Goal: Contribute content: Add original content to the website for others to see

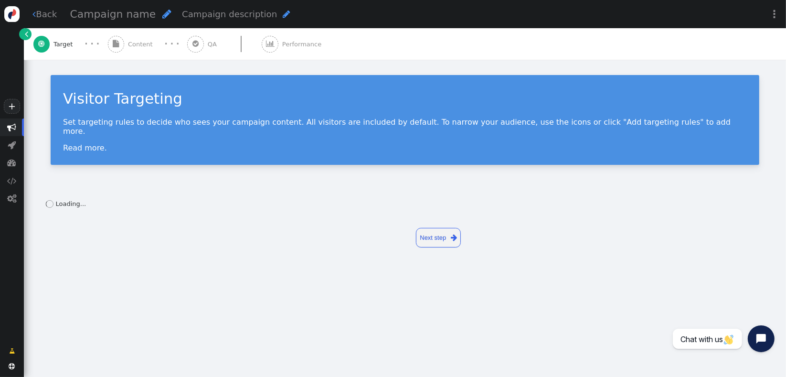
click at [131, 44] on span "Content" at bounding box center [142, 45] width 29 height 10
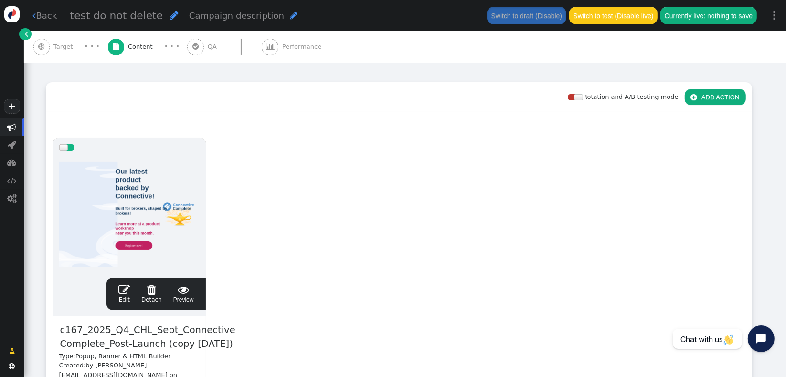
scroll to position [127, 0]
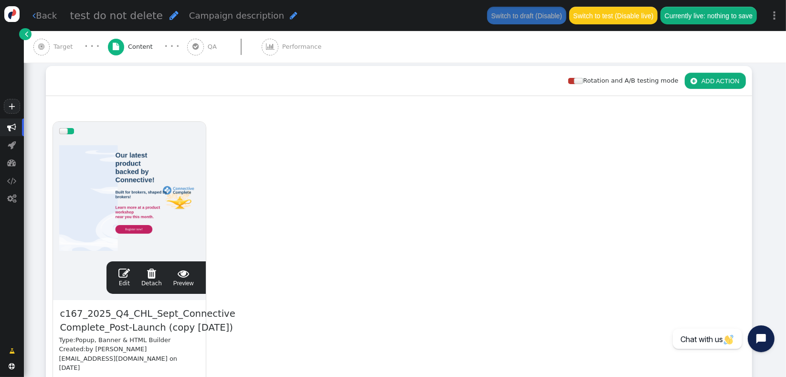
click at [127, 283] on link " Edit" at bounding box center [123, 277] width 11 height 20
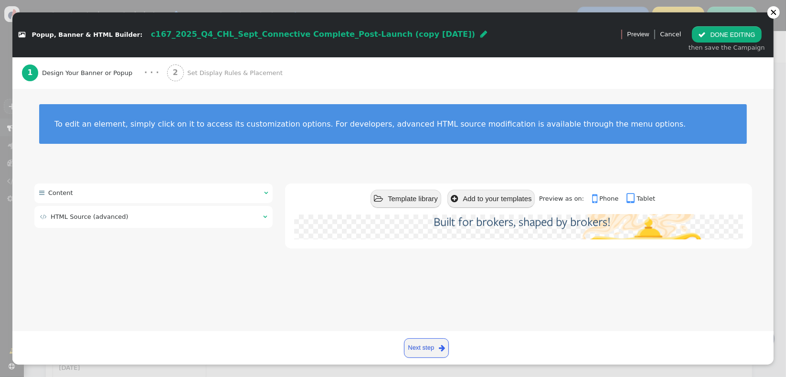
click at [162, 224] on div " HTML Source (advanced) " at bounding box center [153, 216] width 239 height 21
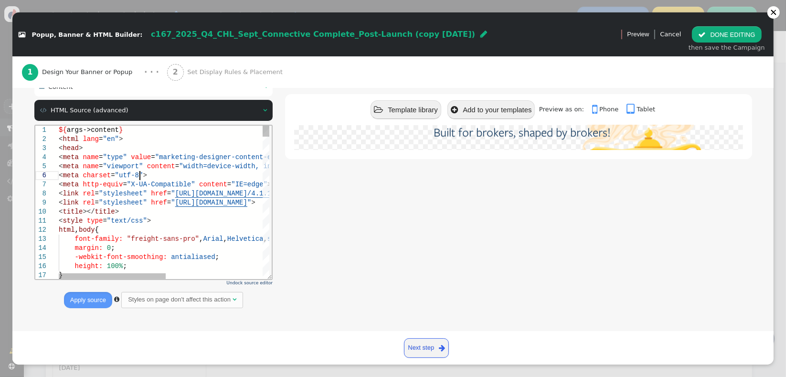
scroll to position [0, 0]
click at [185, 171] on div "< meta charset = "utf-8" >" at bounding box center [258, 174] width 401 height 9
type textarea "${args->content} <html lang="en"> <head> <meta name="type" value="marketing-des…"
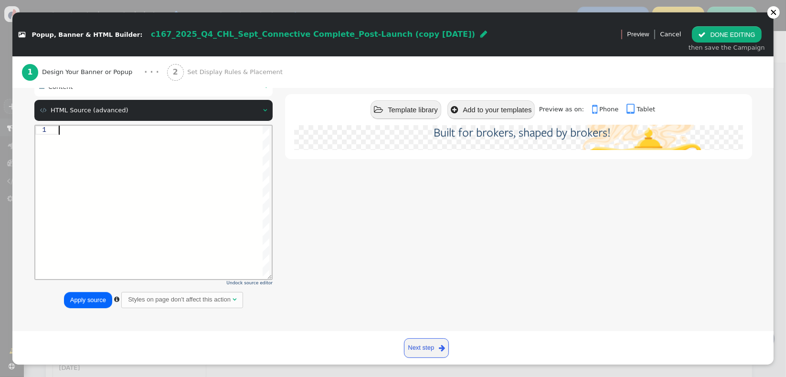
paste textarea "${menu args->content name='Content'}"
type textarea "${menu args->content name='Content'}"
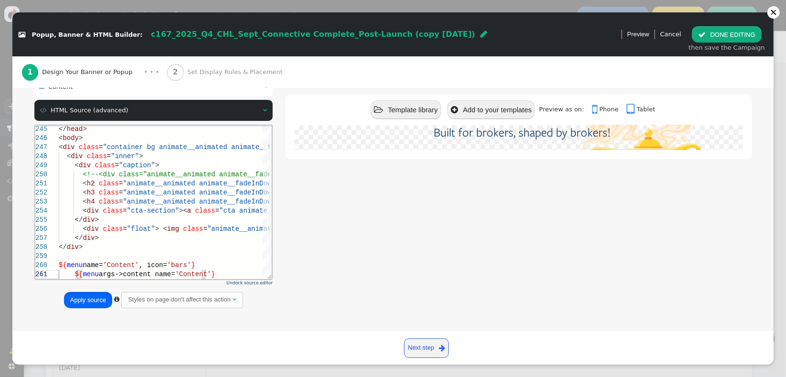
click at [83, 300] on button "Apply source" at bounding box center [88, 300] width 48 height 16
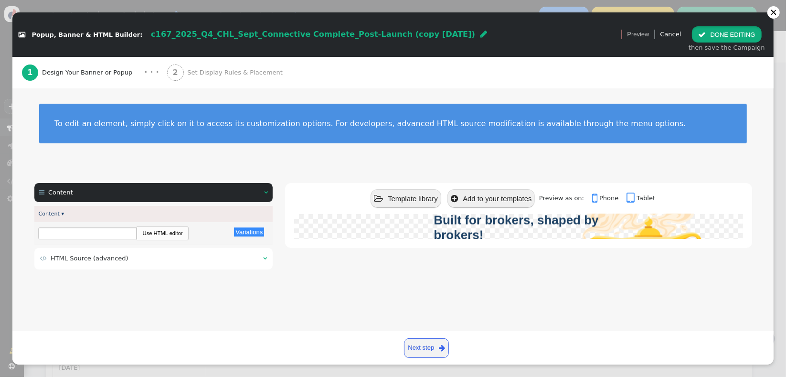
click at [706, 35] on span "" at bounding box center [702, 34] width 8 height 7
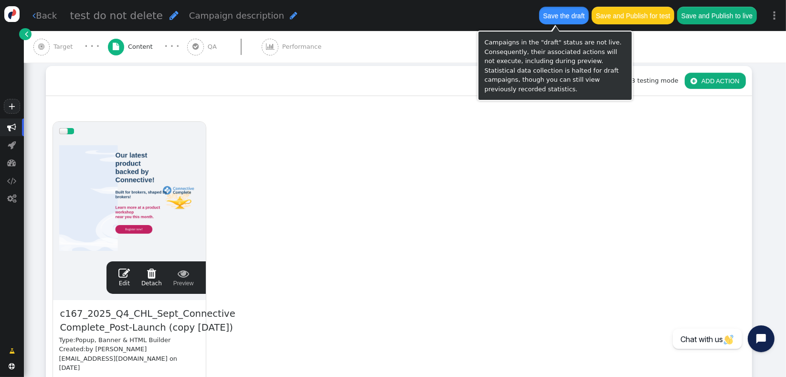
click at [559, 20] on button "Save the draft" at bounding box center [564, 15] width 50 height 17
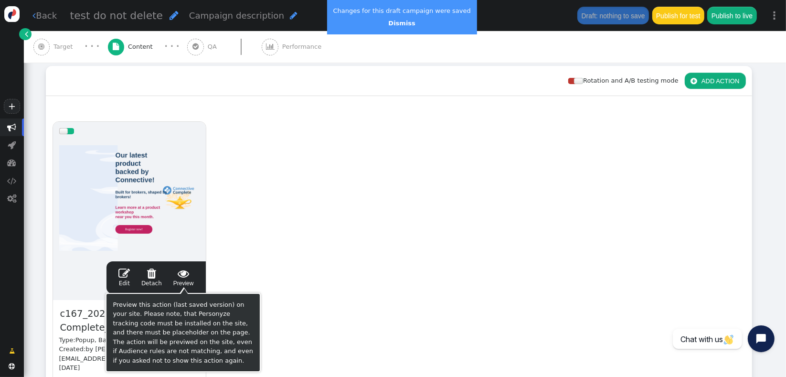
click at [183, 277] on span "" at bounding box center [183, 272] width 21 height 11
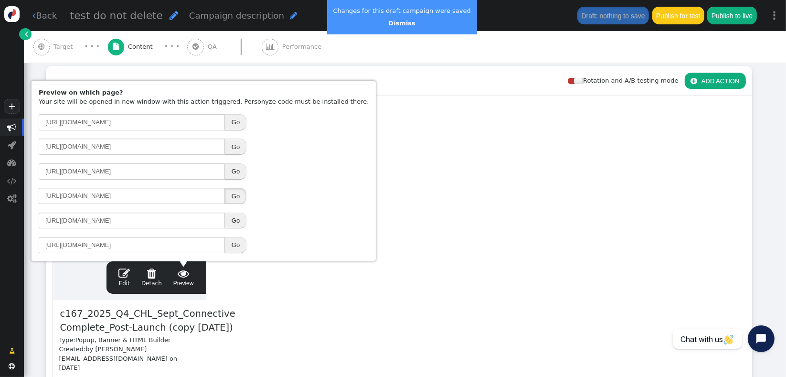
click at [237, 194] on button "Go" at bounding box center [235, 196] width 21 height 16
click at [358, 192] on div "drag this  Edit  Detach  Preview c167_2025_Q4_CHL_Sept_Connective Complete_P…" at bounding box center [398, 276] width 705 height 323
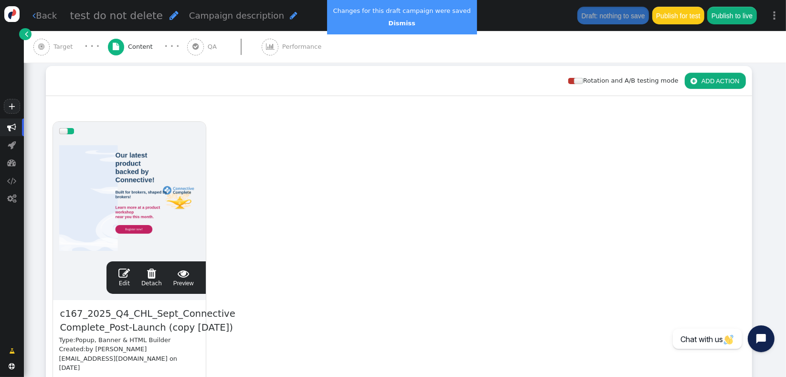
click at [121, 282] on link " Edit" at bounding box center [123, 277] width 11 height 20
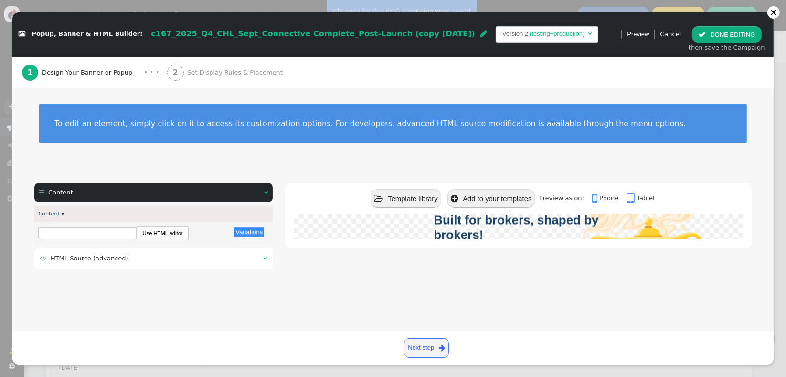
click at [135, 257] on td " HTML Source (advanced)" at bounding box center [148, 258] width 216 height 10
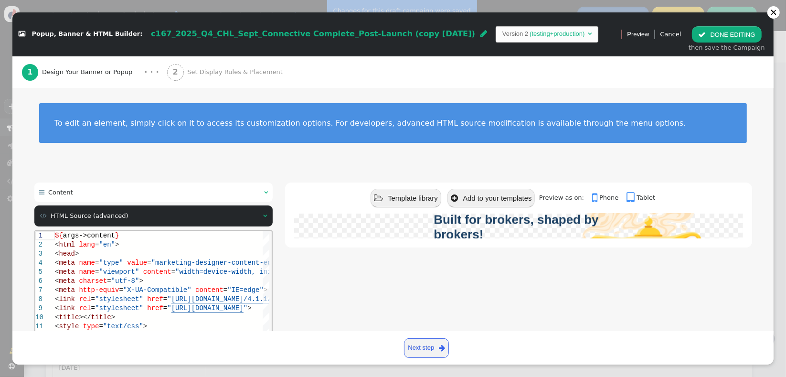
click at [169, 192] on div " Content  " at bounding box center [153, 192] width 239 height 20
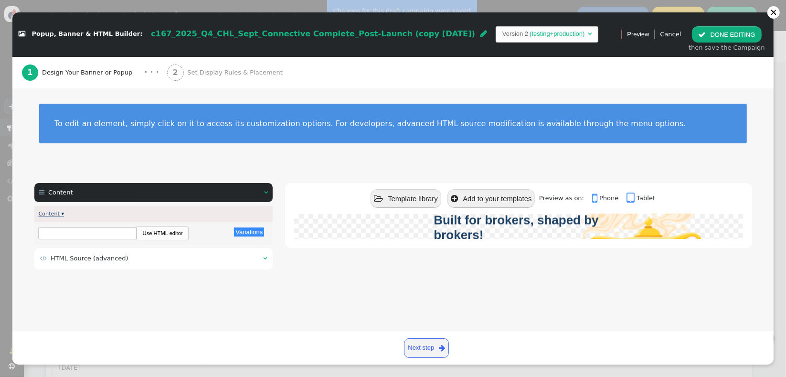
click at [60, 213] on link "Content ▾" at bounding box center [51, 214] width 26 height 6
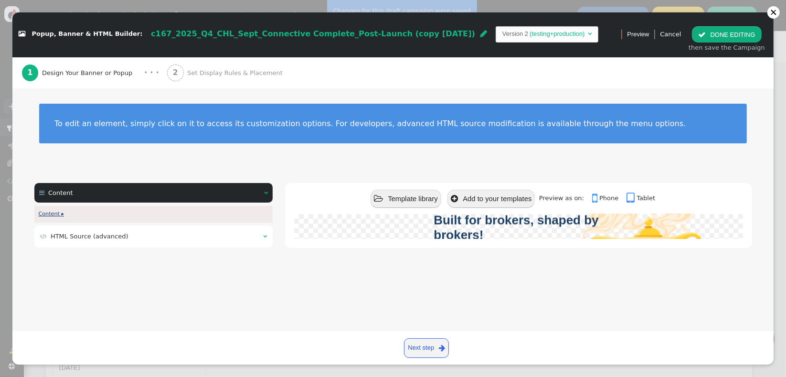
click at [60, 213] on link "Content ▸" at bounding box center [51, 214] width 26 height 6
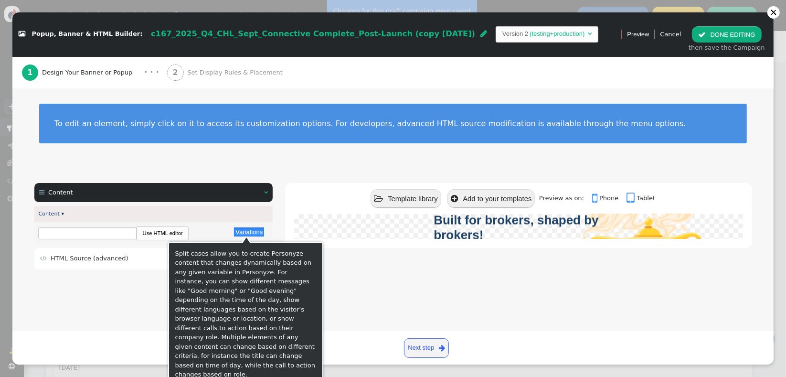
click at [249, 231] on button "Variations" at bounding box center [249, 231] width 30 height 9
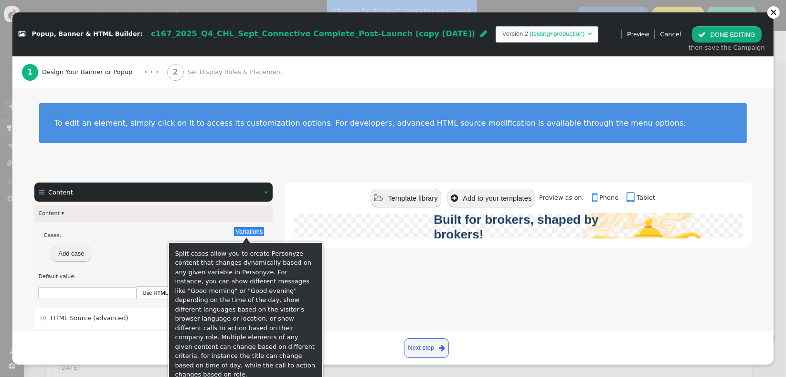
click at [249, 231] on button "Variations" at bounding box center [249, 231] width 30 height 9
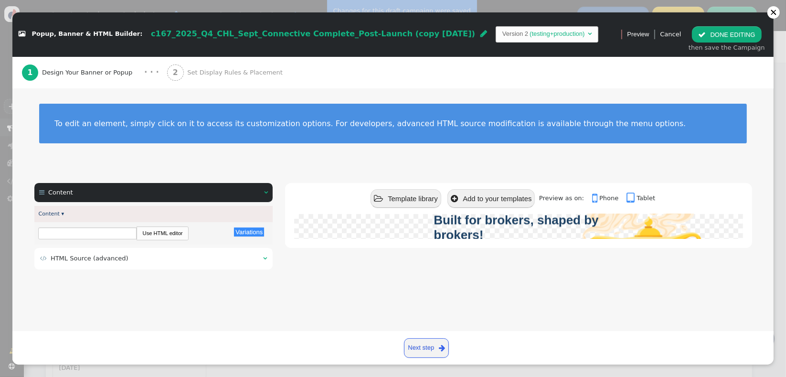
click at [159, 233] on link "Use HTML editor" at bounding box center [162, 233] width 51 height 12
click at [88, 244] on button "Simple text editor" at bounding box center [68, 237] width 61 height 16
click at [177, 262] on td " HTML Source (advanced)" at bounding box center [148, 258] width 216 height 10
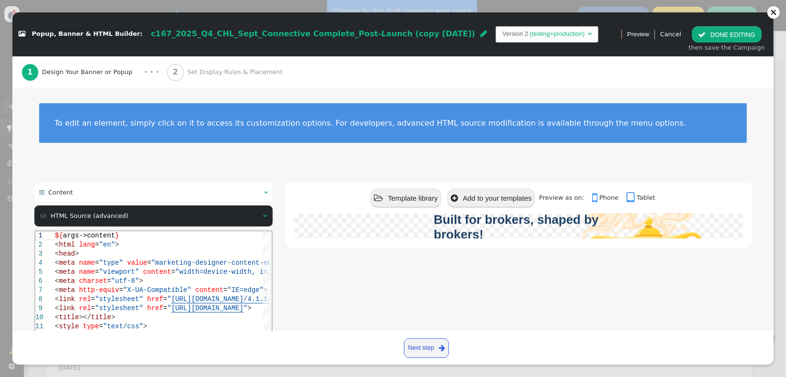
click at [300, 252] on div " Template library  Add to your templates Preview as on:  Phone  Tablet Our …" at bounding box center [518, 300] width 466 height 236
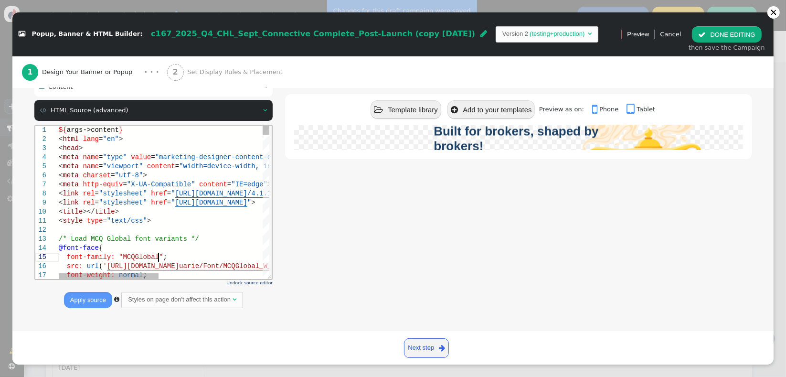
click at [240, 260] on div "font-family: "MCQGlobal" ;" at bounding box center [273, 256] width 430 height 9
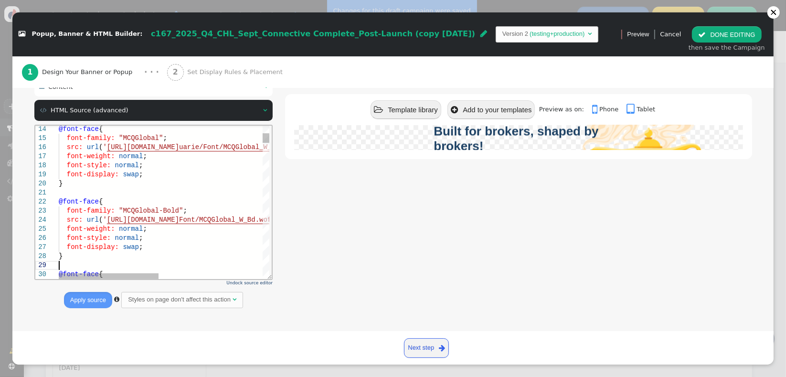
click at [240, 260] on div at bounding box center [273, 264] width 430 height 9
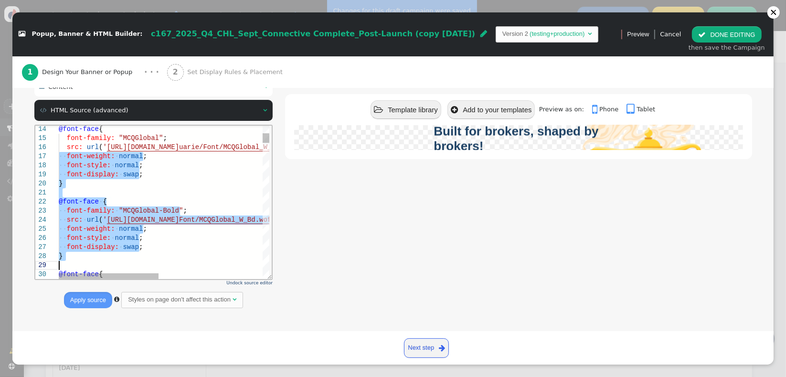
click at [240, 260] on div at bounding box center [273, 264] width 430 height 9
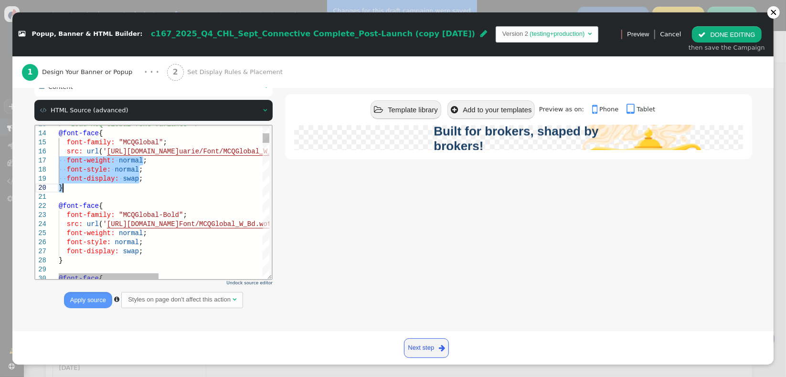
click at [180, 183] on div "}" at bounding box center [273, 187] width 430 height 9
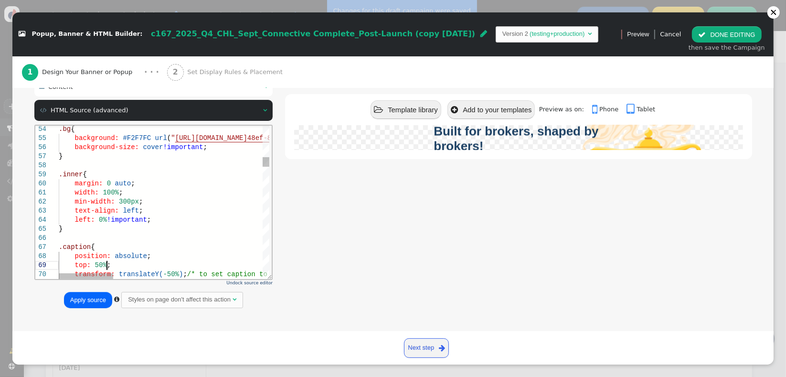
click at [151, 181] on div "margin: 0 auto ;" at bounding box center [449, 183] width 782 height 9
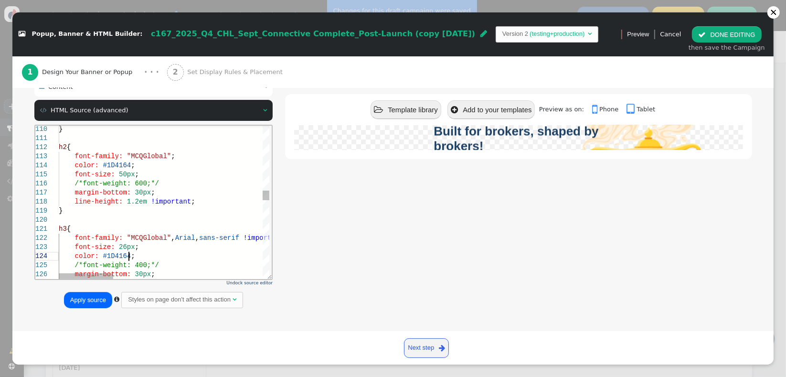
type textarea "h2 { font-family: "MCQGlobal"; color: #1D4164; font-size: 50px; /*font-weight: …"
click at [74, 295] on button "Apply source" at bounding box center [88, 300] width 48 height 16
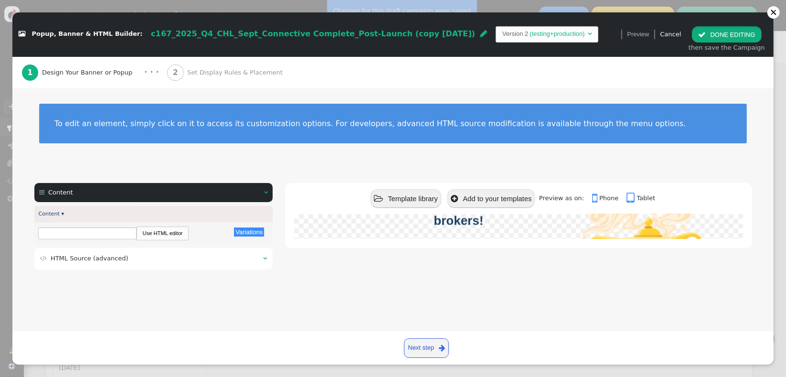
click at [711, 35] on button " DONE EDITING" at bounding box center [726, 34] width 69 height 16
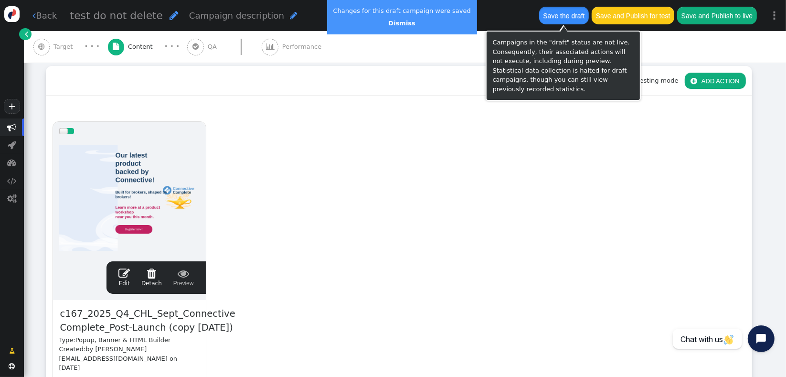
click at [547, 18] on button "Save the draft" at bounding box center [564, 15] width 50 height 17
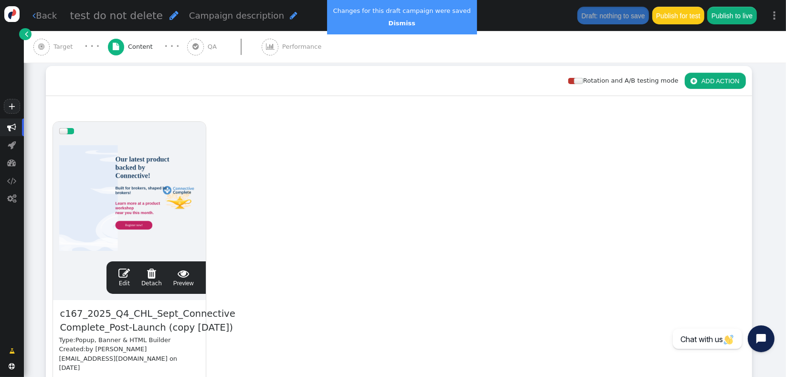
click at [119, 283] on div " Edit  Detach  Preview" at bounding box center [156, 277] width 87 height 20
click at [123, 275] on span "" at bounding box center [123, 272] width 11 height 11
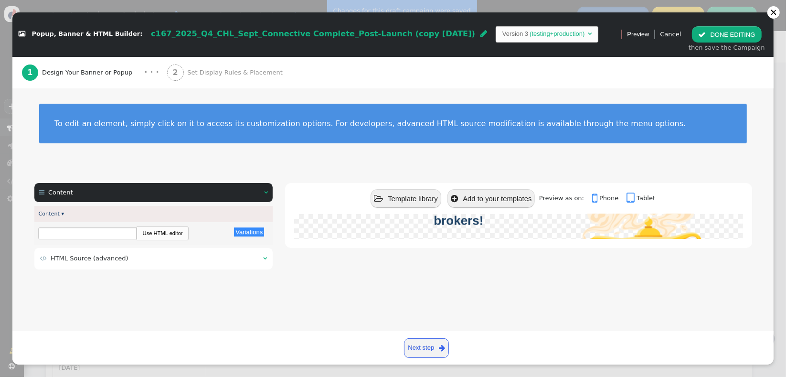
click at [121, 261] on td " HTML Source (advanced)" at bounding box center [148, 258] width 216 height 10
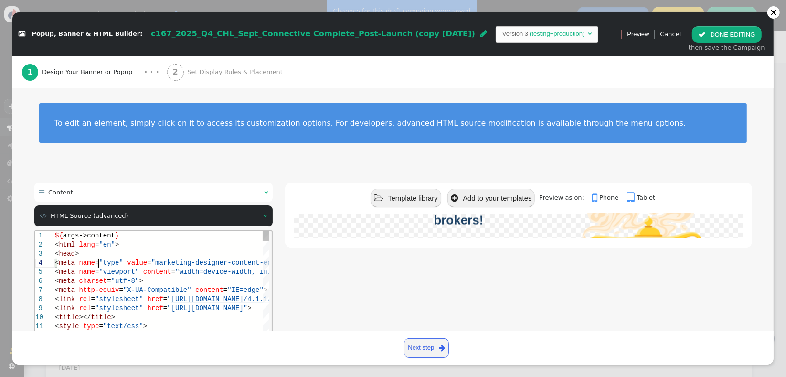
click at [127, 261] on span "value" at bounding box center [137, 262] width 20 height 8
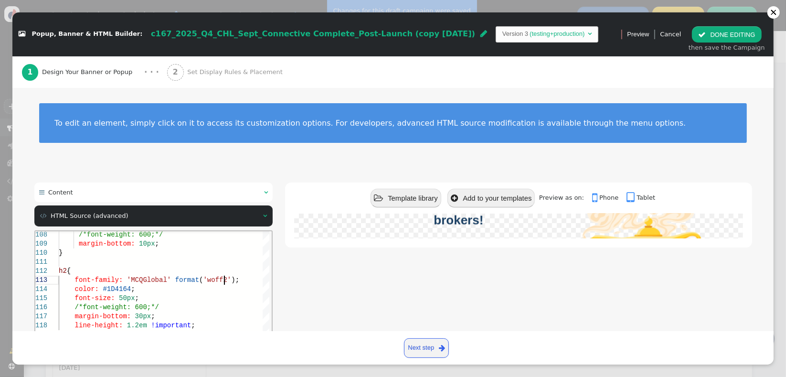
scroll to position [18, 165]
click at [609, 228] on h3 "Built for brokers, shaped by brokers!" at bounding box center [528, 213] width 190 height 30
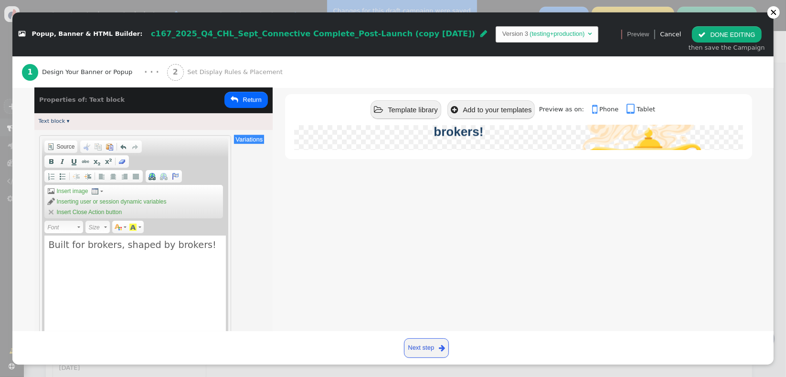
scroll to position [86, 0]
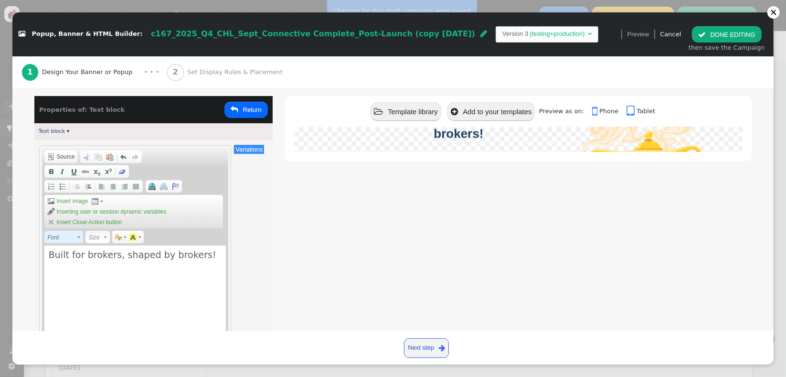
click at [71, 238] on span "Font" at bounding box center [61, 237] width 29 height 11
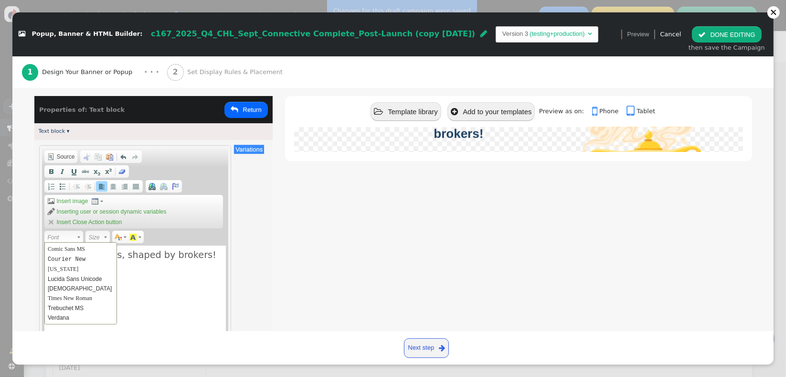
scroll to position [0, 0]
click at [285, 271] on div " Template library  Add to your templates Preview as on:  Phone  Tablet Our …" at bounding box center [518, 242] width 466 height 292
click at [242, 106] on button " Return" at bounding box center [245, 110] width 43 height 16
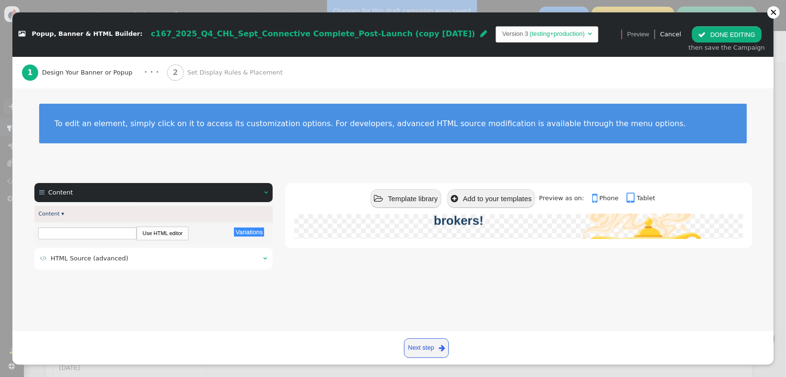
click at [163, 259] on td " HTML Source (advanced)" at bounding box center [148, 258] width 216 height 10
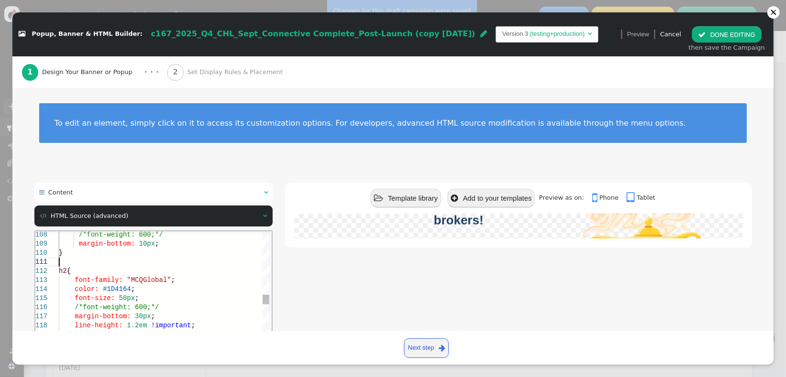
scroll to position [18, 0]
click at [163, 259] on div at bounding box center [175, 261] width 235 height 9
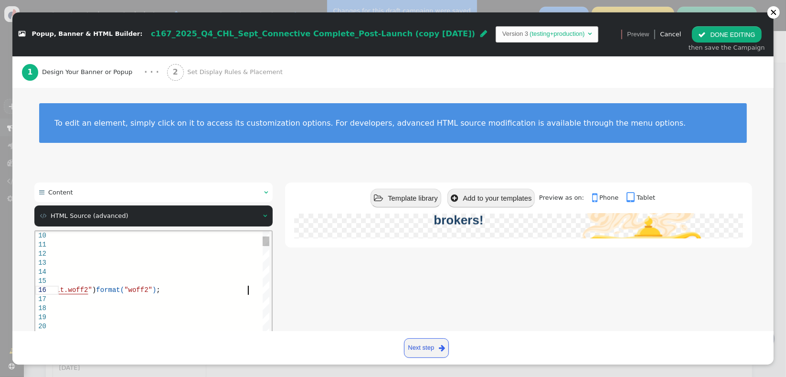
scroll to position [46, 403]
type textarea "<style type="text/css"> /* Load MCQ Global font variants */ @font-face { font-f…"
click at [291, 307] on div " Template library  Add to your templates Preview as on:  Phone  Tablet Our …" at bounding box center [518, 300] width 466 height 236
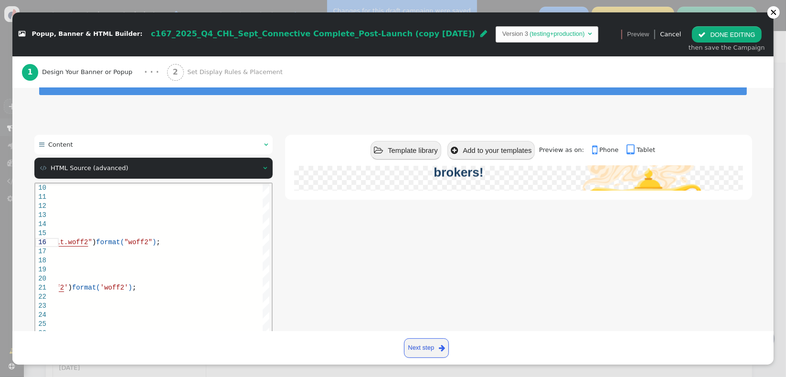
scroll to position [105, 0]
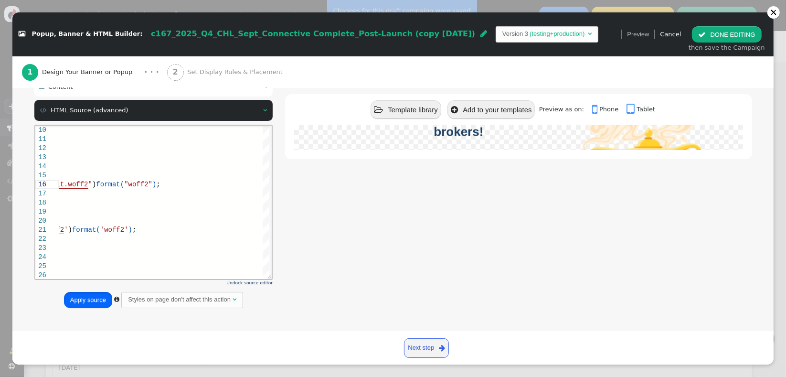
click at [85, 303] on button "Apply source" at bounding box center [88, 300] width 48 height 16
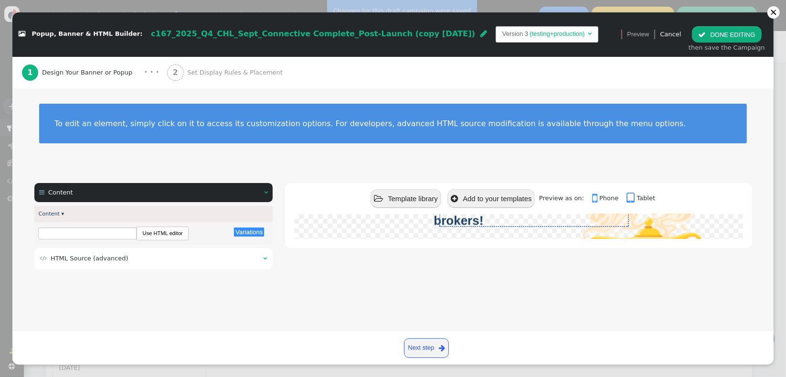
scroll to position [0, 0]
click at [734, 36] on button " DONE EDITING" at bounding box center [726, 34] width 69 height 16
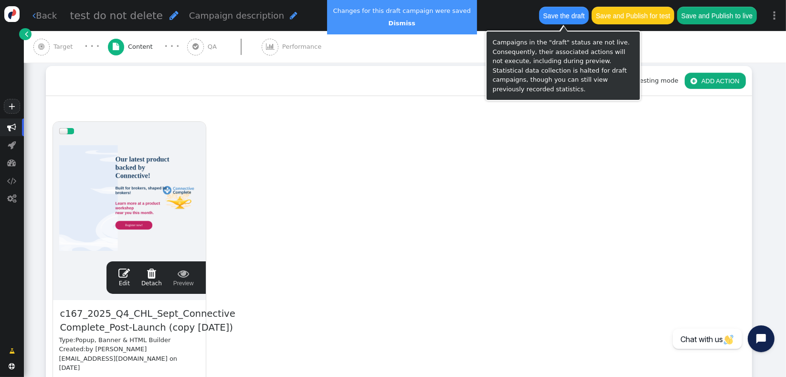
click at [546, 21] on button "Save the draft" at bounding box center [564, 15] width 50 height 17
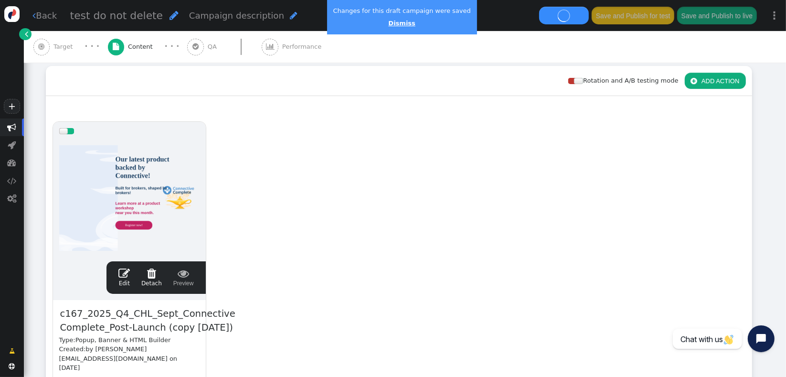
click at [397, 24] on link "Dismiss" at bounding box center [401, 23] width 27 height 7
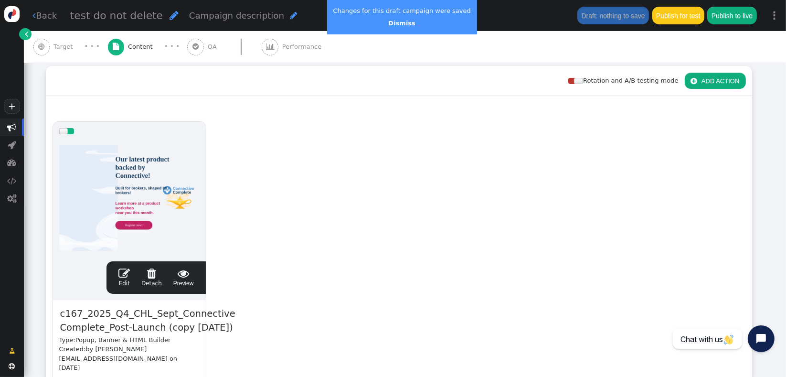
click at [388, 23] on link "Dismiss" at bounding box center [401, 23] width 27 height 7
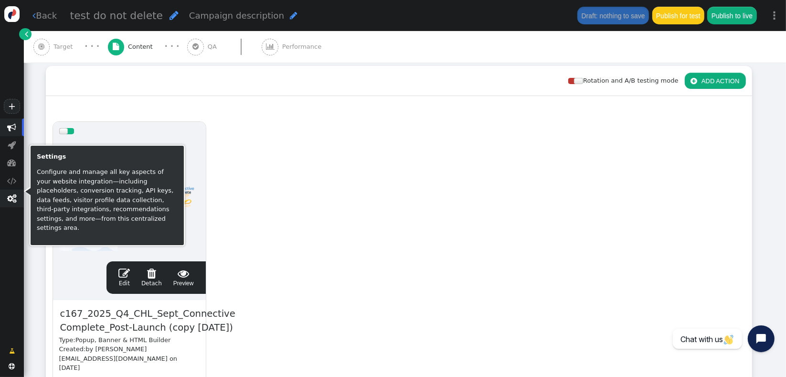
click at [5, 197] on span "" at bounding box center [12, 199] width 24 height 18
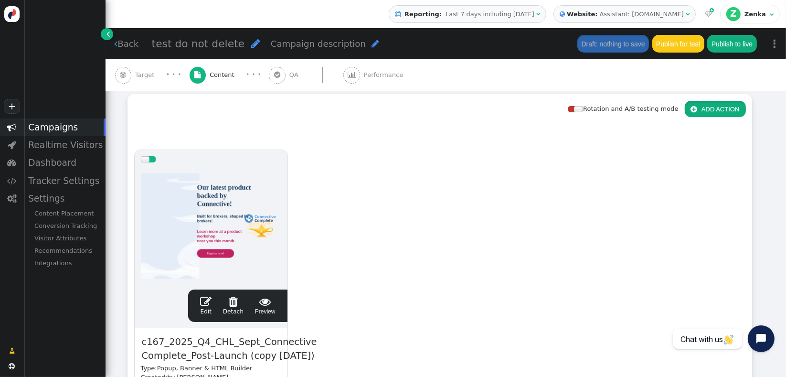
click at [716, 103] on button " ADD ACTION" at bounding box center [715, 109] width 61 height 16
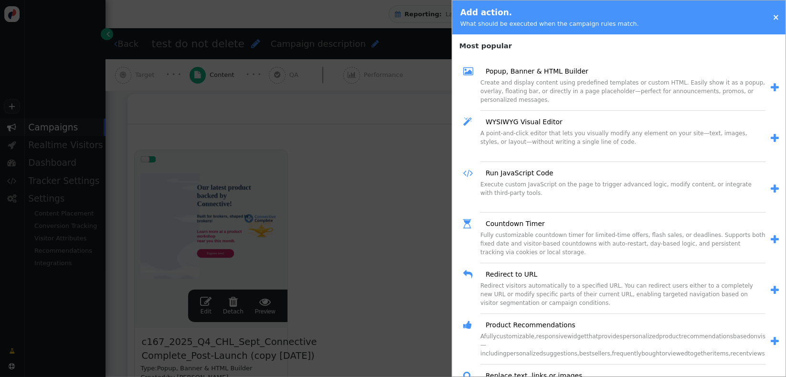
click at [768, 94] on link "" at bounding box center [771, 87] width 13 height 15
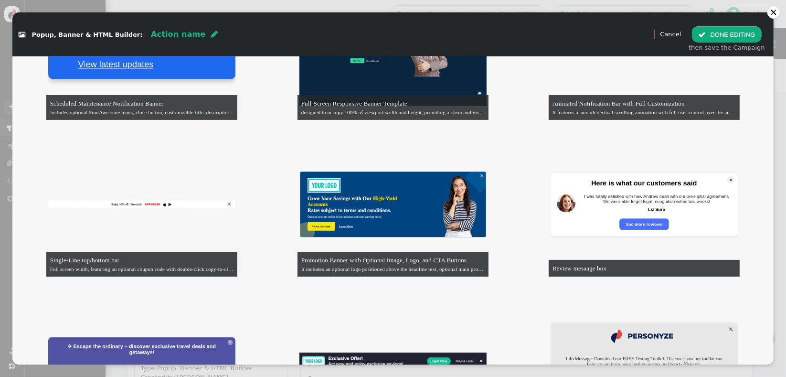
scroll to position [318, 0]
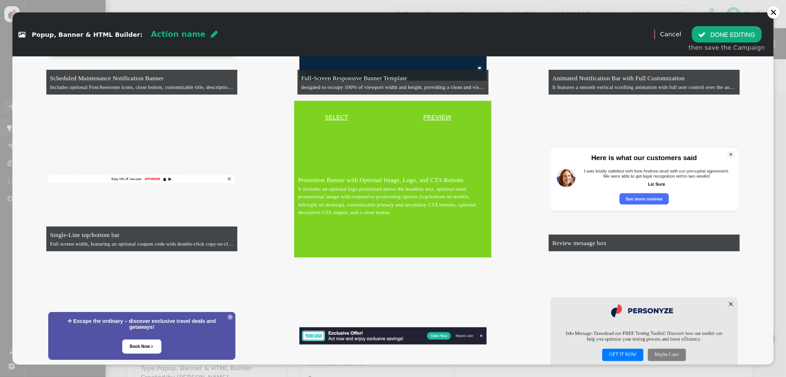
click at [374, 165] on td "Promotion Banner with Optional Image, Logo, and CTA Buttons It includes an opti…" at bounding box center [392, 195] width 197 height 123
click at [327, 111] on td "SELECT" at bounding box center [336, 117] width 84 height 33
click at [328, 116] on link "SELECT" at bounding box center [336, 118] width 81 height 10
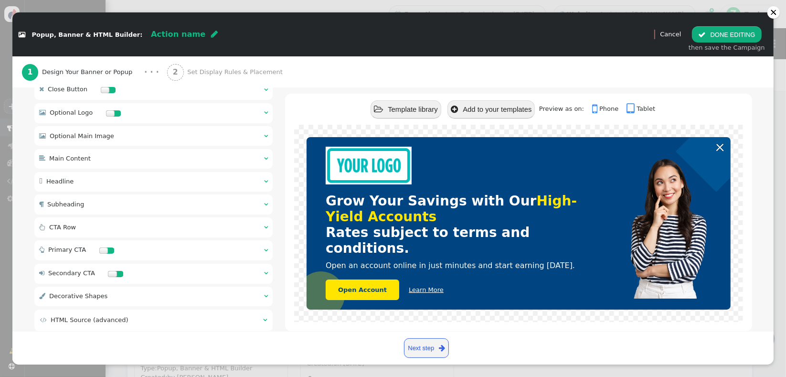
scroll to position [147, 0]
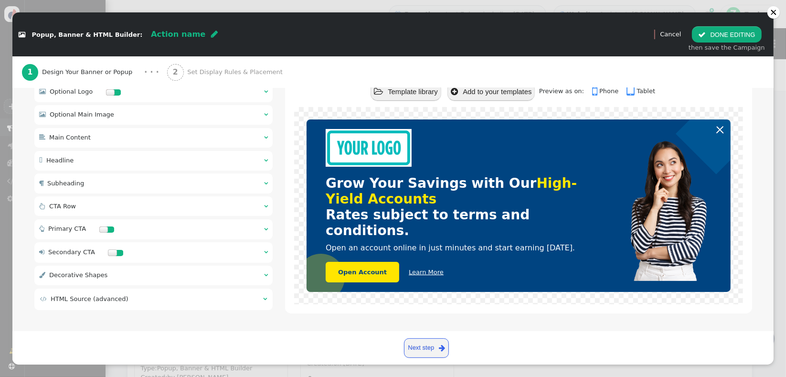
click at [74, 305] on div " HTML Source (advanced) " at bounding box center [153, 298] width 239 height 21
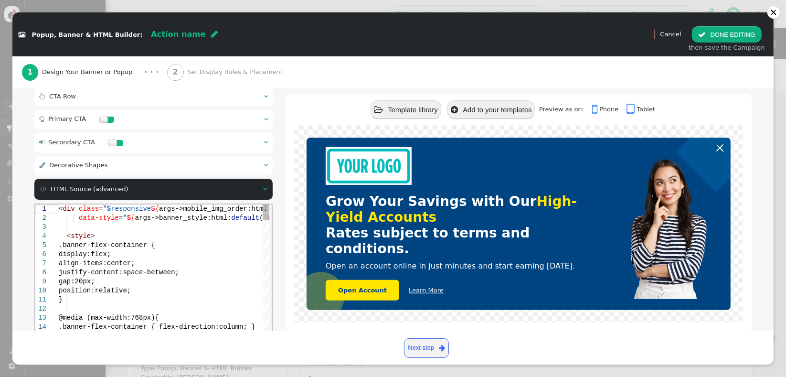
scroll to position [314, 0]
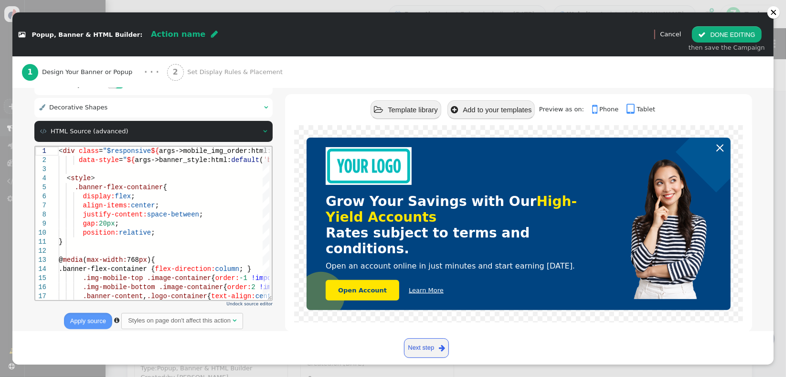
click at [139, 137] on div " HTML Source (advanced) " at bounding box center [153, 131] width 239 height 21
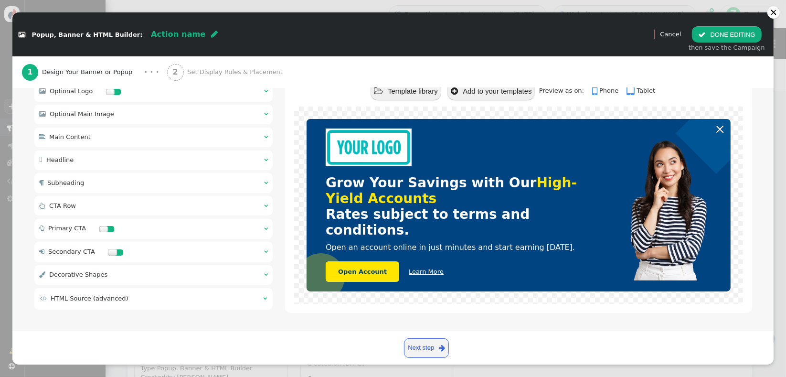
scroll to position [147, 0]
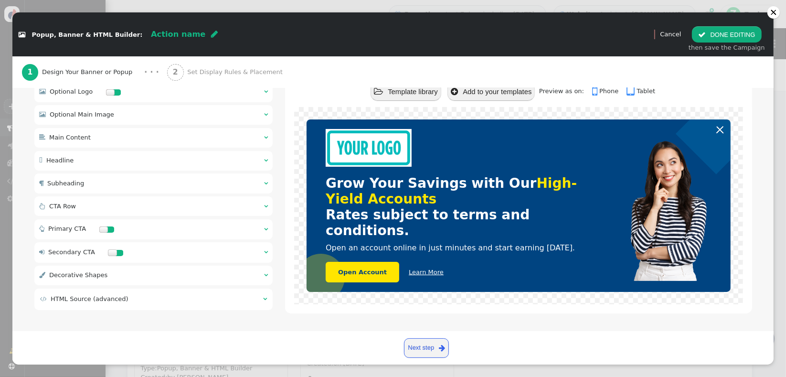
click at [191, 116] on div " Optional Main Image  " at bounding box center [153, 115] width 239 height 20
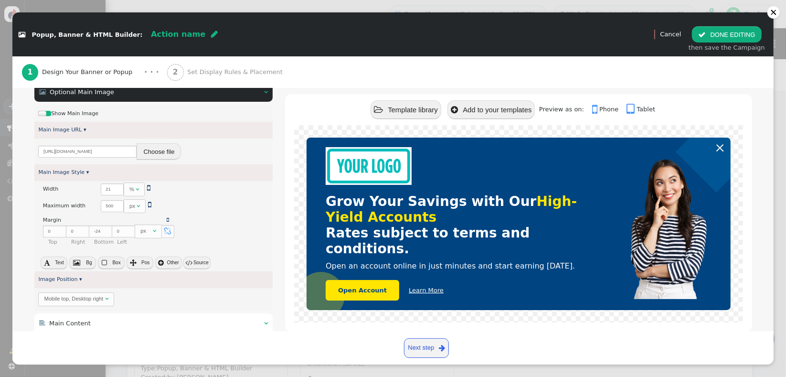
scroll to position [161, 0]
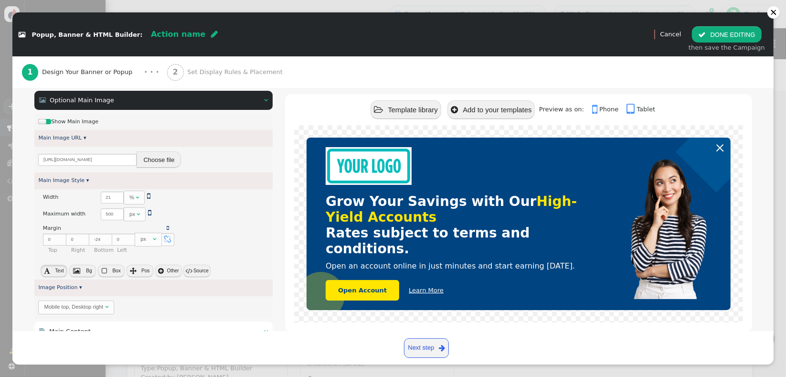
click at [49, 271] on span "" at bounding box center [47, 270] width 6 height 7
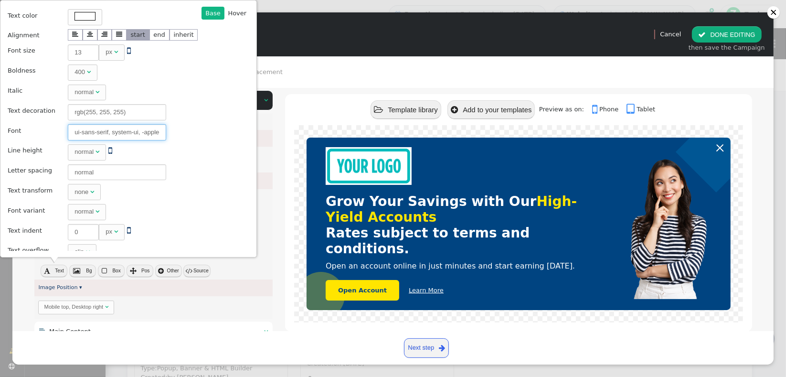
click at [122, 133] on input "ui-sans-serif, system-ui, -apple-system, BlinkMacSystemFont, "Segoe UI", Roboto…" at bounding box center [117, 132] width 98 height 16
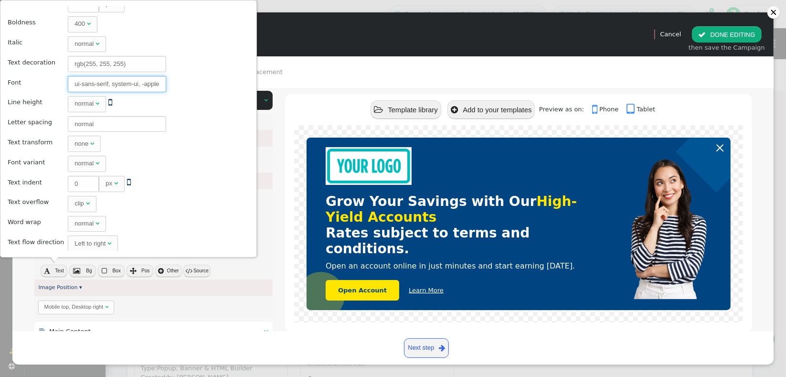
scroll to position [49, 0]
click at [281, 220] on div " Banner Container    Close Button    Optional Logo    Optional Main I…" at bounding box center [392, 269] width 717 height 497
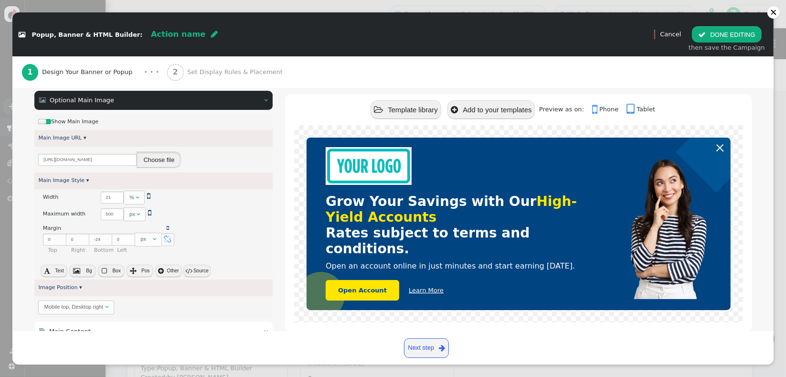
click at [145, 157] on button "Choose file" at bounding box center [159, 159] width 44 height 16
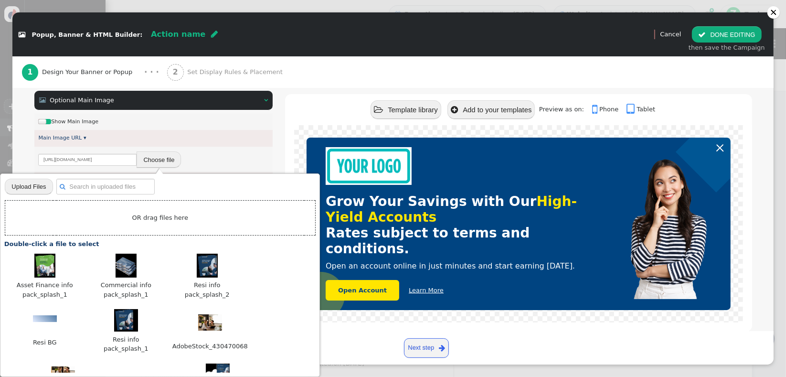
click at [20, 185] on input "file" at bounding box center [29, 186] width 48 height 17
type input "C:\fakepath\MCQGlobal_W_Rg.woff2"
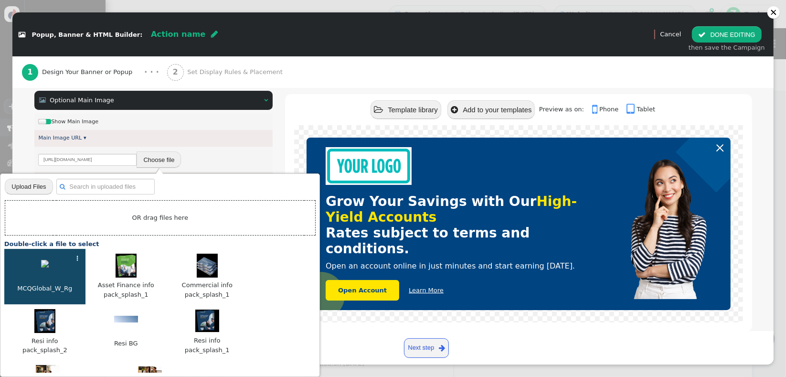
click at [40, 266] on div at bounding box center [45, 265] width 72 height 11
click at [79, 258] on div "⋮" at bounding box center [77, 258] width 6 height 10
type input "[URL][DOMAIN_NAME]"
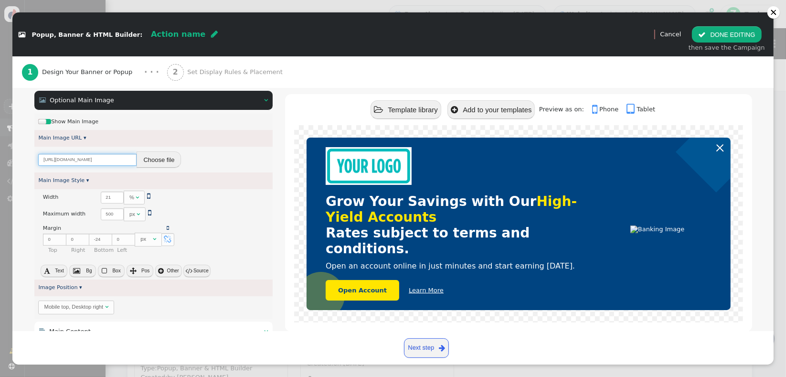
click at [111, 160] on input "[URL][DOMAIN_NAME]" at bounding box center [87, 160] width 98 height 12
click at [168, 159] on button "Choose file" at bounding box center [159, 159] width 44 height 16
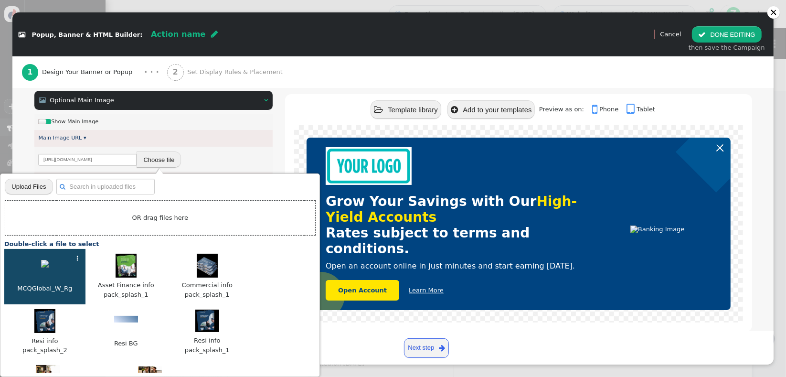
click at [72, 264] on div at bounding box center [45, 265] width 72 height 11
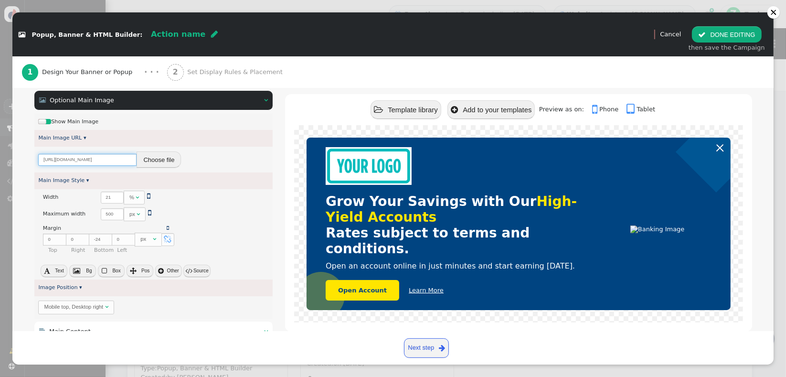
click at [109, 159] on input "[URL][DOMAIN_NAME]" at bounding box center [87, 160] width 98 height 12
click at [285, 130] on div "Grow Your Savings with Our High-Yield Accounts Rates subject to terms and condi…" at bounding box center [518, 228] width 466 height 206
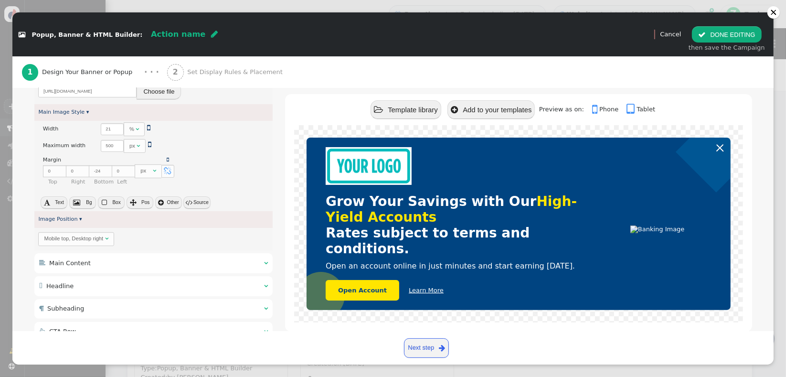
scroll to position [205, 0]
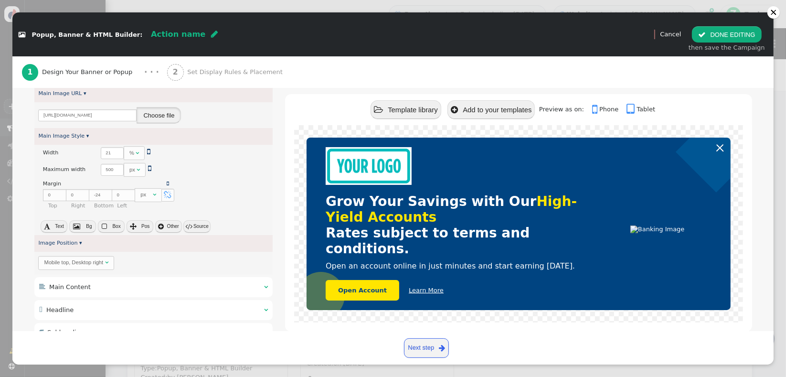
click at [167, 120] on button "Choose file" at bounding box center [159, 115] width 44 height 16
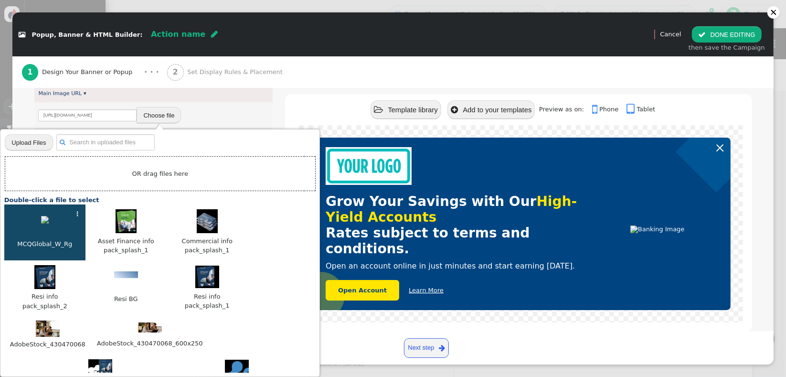
click at [79, 215] on div "⋮" at bounding box center [77, 214] width 6 height 10
click at [242, 141] on td " « ◂ 1 ▸ »" at bounding box center [179, 142] width 247 height 17
click at [167, 172] on td "OR drag files here" at bounding box center [160, 173] width 310 height 35
click at [32, 143] on input "file" at bounding box center [29, 142] width 48 height 17
type input "C:\fakepath\MCQGlobal_W_Bd.woff2"
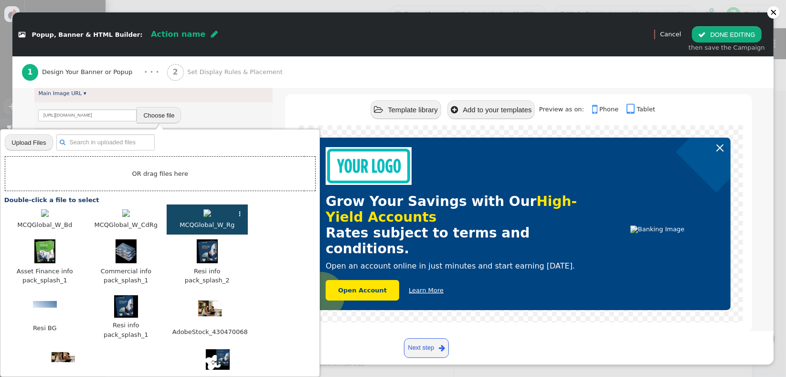
click at [200, 215] on div at bounding box center [207, 214] width 72 height 11
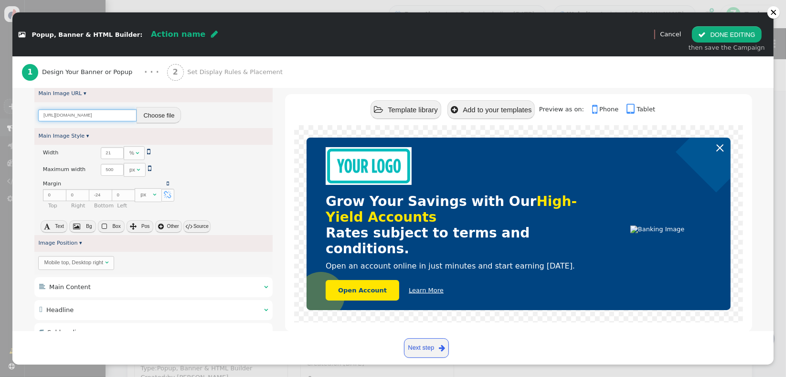
click at [113, 116] on input "[URL][DOMAIN_NAME]" at bounding box center [87, 115] width 98 height 12
click at [150, 117] on button "Choose file" at bounding box center [159, 115] width 44 height 16
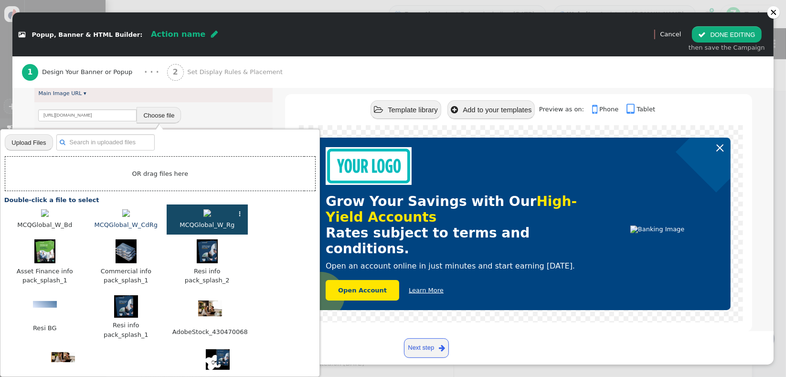
click at [113, 211] on div at bounding box center [126, 214] width 72 height 11
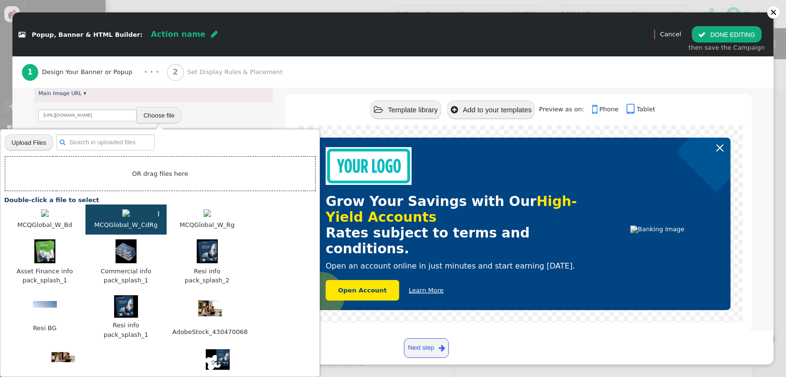
click at [113, 211] on div at bounding box center [126, 214] width 72 height 11
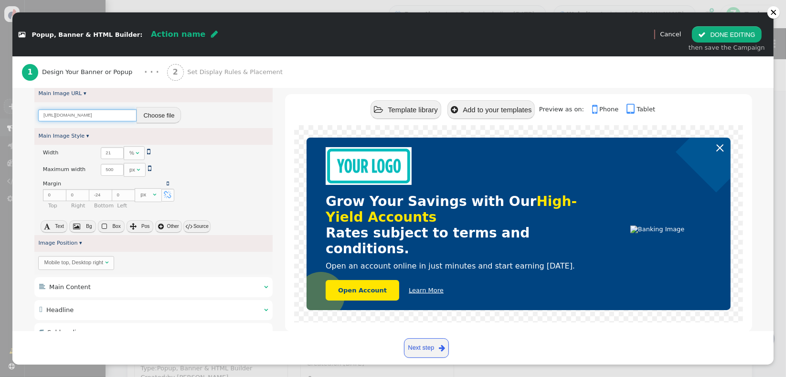
click at [116, 113] on input "[URL][DOMAIN_NAME]" at bounding box center [87, 115] width 98 height 12
click at [156, 116] on button "Choose file" at bounding box center [159, 115] width 44 height 16
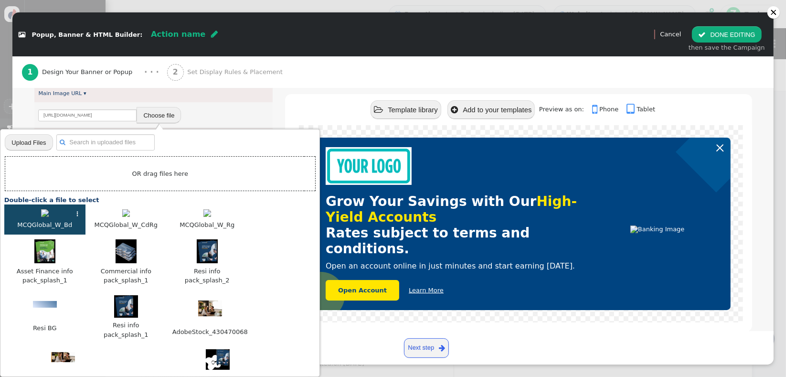
click at [43, 221] on span "MCQGlobal_W_Bd" at bounding box center [44, 225] width 57 height 11
type input "[URL][DOMAIN_NAME]"
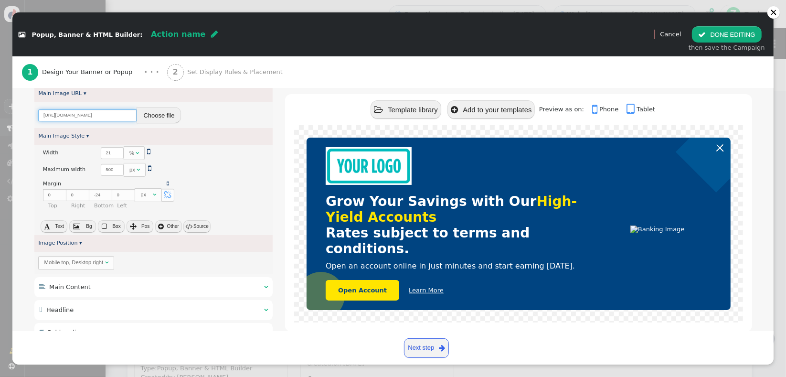
click at [115, 113] on input "[URL][DOMAIN_NAME]" at bounding box center [87, 115] width 98 height 12
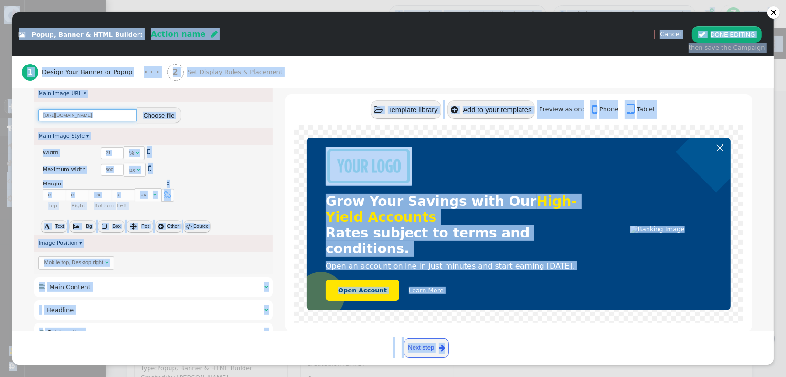
click at [115, 113] on input "[URL][DOMAIN_NAME]" at bounding box center [87, 115] width 98 height 12
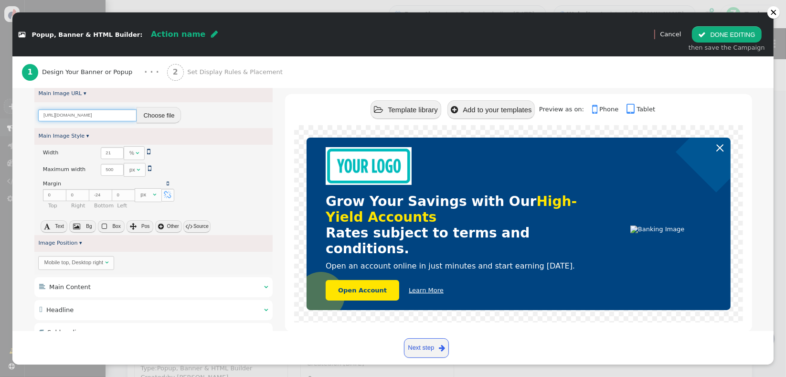
click at [115, 113] on input "[URL][DOMAIN_NAME]" at bounding box center [87, 115] width 98 height 12
click at [772, 14] on div at bounding box center [773, 12] width 7 height 7
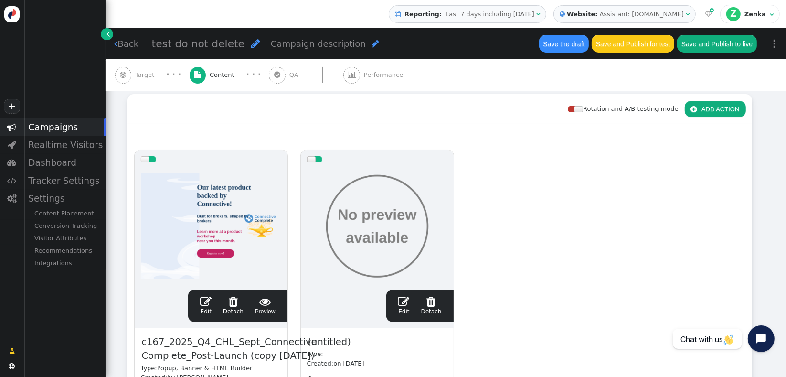
scroll to position [0, 0]
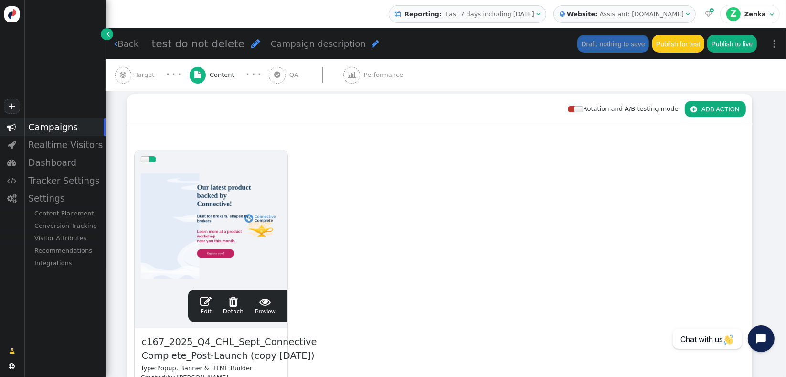
click at [206, 305] on span "" at bounding box center [205, 300] width 11 height 11
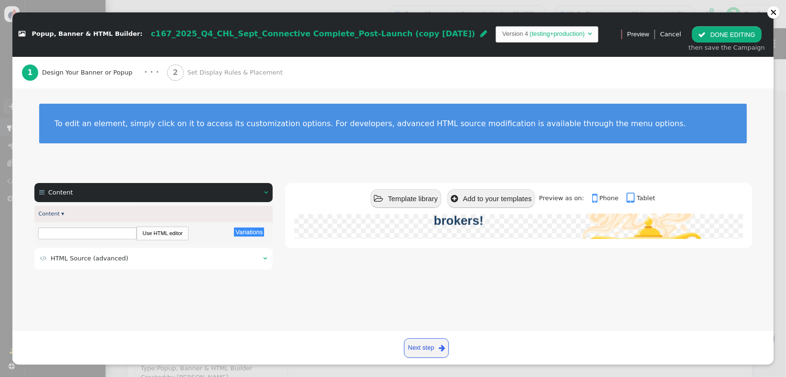
click at [180, 263] on table " HTML Source (advanced) " at bounding box center [153, 258] width 229 height 11
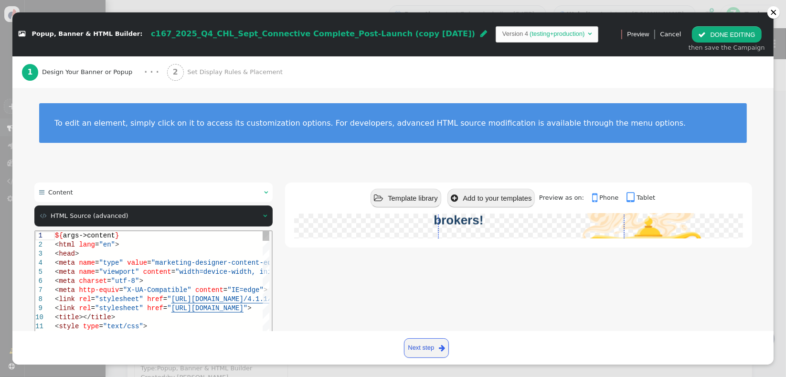
click at [179, 263] on span ""marketing-designer-content-editor-document"" at bounding box center [239, 262] width 177 height 8
click at [773, 10] on div at bounding box center [773, 12] width 7 height 7
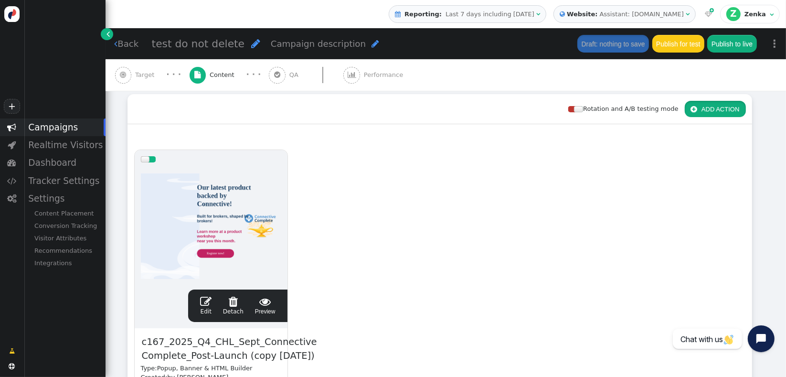
click at [702, 113] on button " ADD ACTION" at bounding box center [715, 109] width 61 height 16
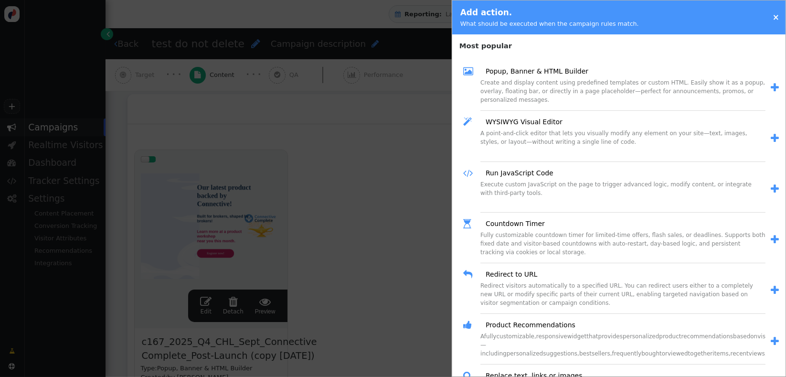
click at [770, 87] on span "" at bounding box center [774, 88] width 8 height 10
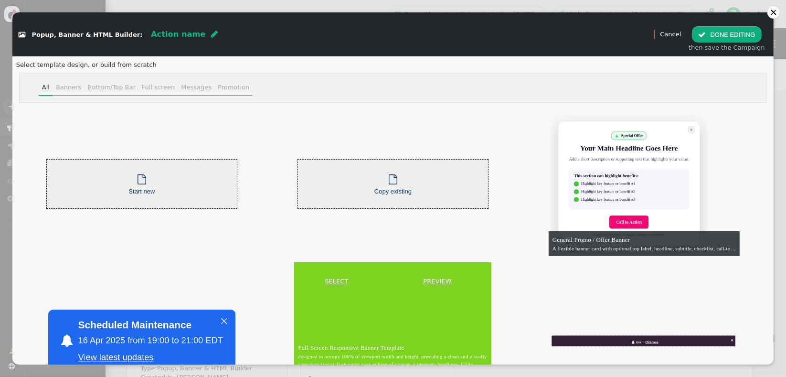
click at [328, 284] on link "SELECT" at bounding box center [336, 281] width 81 height 10
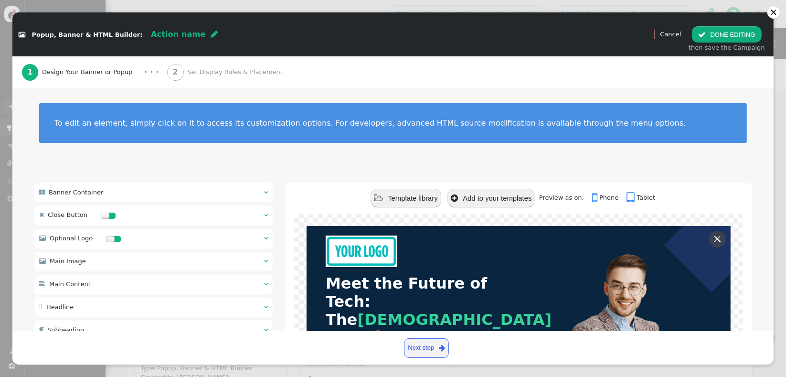
click at [242, 241] on div " Optional Logo  " at bounding box center [153, 239] width 239 height 20
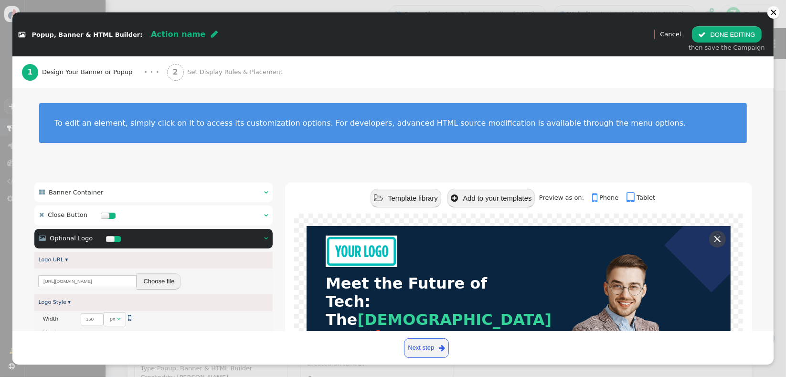
click at [242, 241] on div " Optional Logo  " at bounding box center [153, 239] width 239 height 20
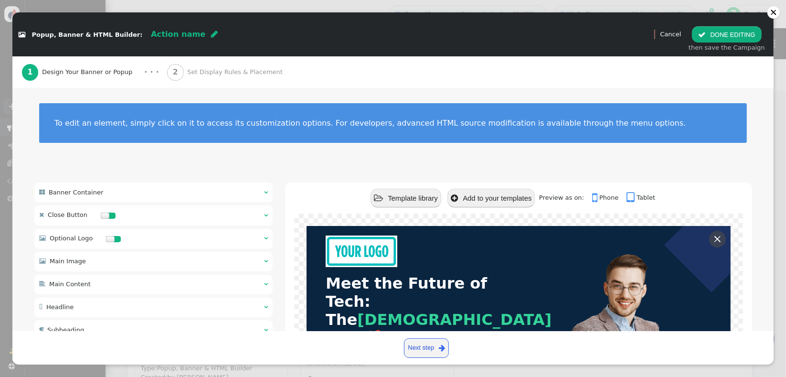
click at [234, 273] on div " Banner Container    Close Button    Optional Logo   Logo URL ▾ [URL][…" at bounding box center [153, 319] width 239 height 274
click at [264, 262] on span "" at bounding box center [266, 261] width 4 height 6
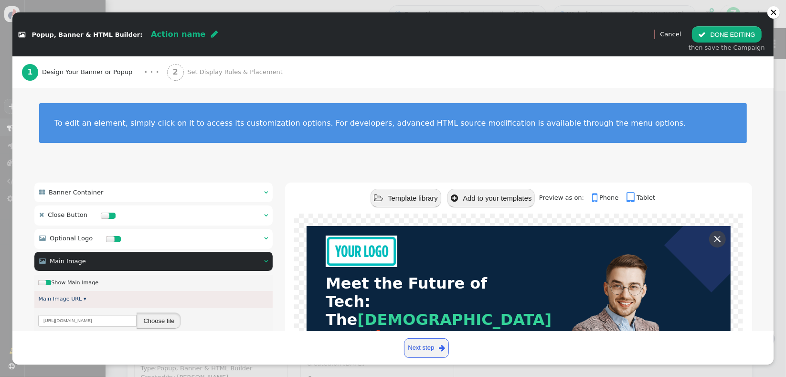
click at [154, 323] on button "Choose file" at bounding box center [159, 320] width 44 height 16
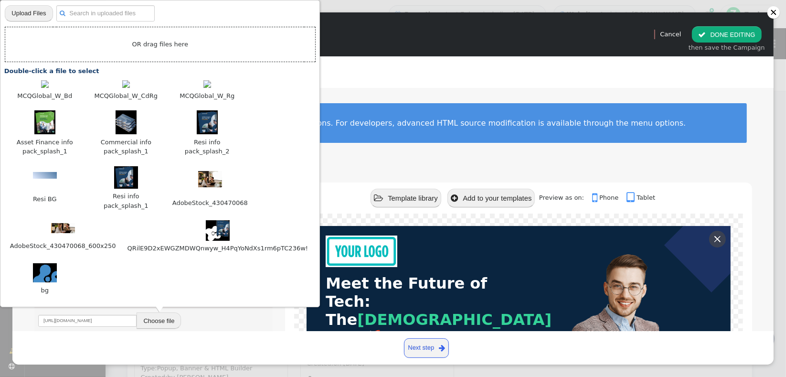
click at [25, 22] on input "file" at bounding box center [29, 13] width 48 height 17
type input "C:\fakepath\MCQGlobal_W_Display.woff2"
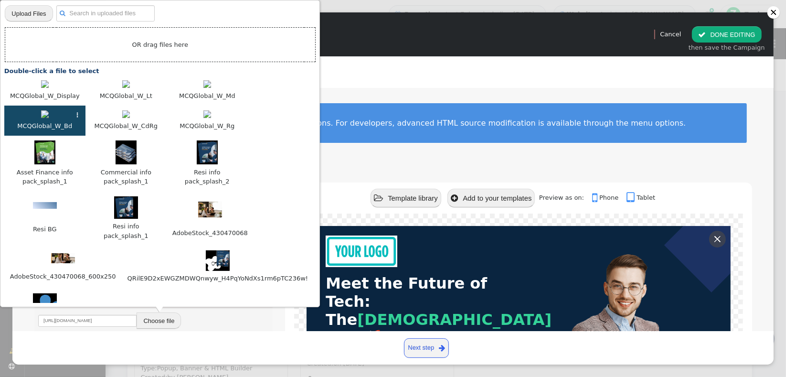
click at [53, 105] on li "⋮ MCQGlobal_W_Bd" at bounding box center [44, 120] width 81 height 30
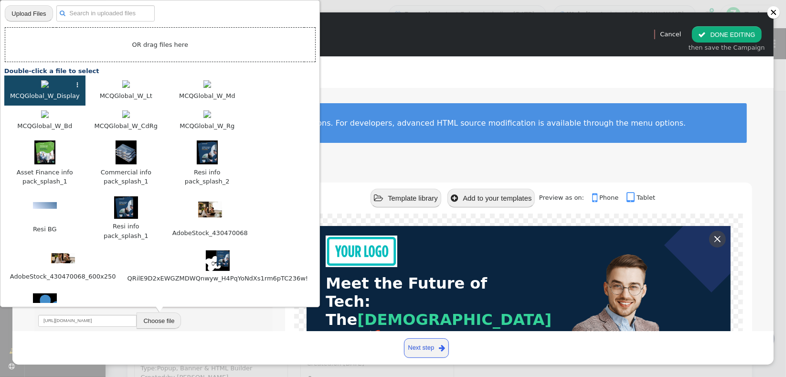
click at [60, 94] on span "MCQGlobal_W_Display" at bounding box center [45, 96] width 72 height 11
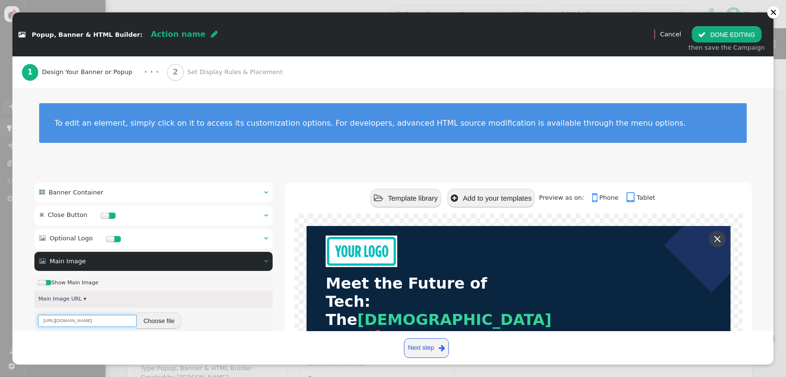
click at [50, 317] on input "[URL][DOMAIN_NAME]" at bounding box center [87, 321] width 98 height 12
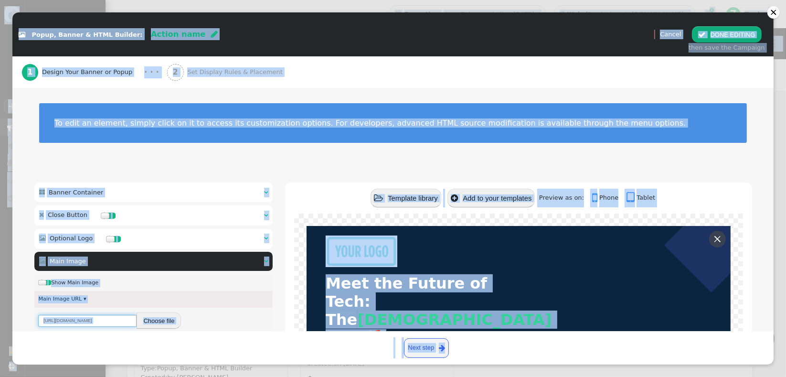
click at [60, 320] on input "[URL][DOMAIN_NAME]" at bounding box center [87, 321] width 98 height 12
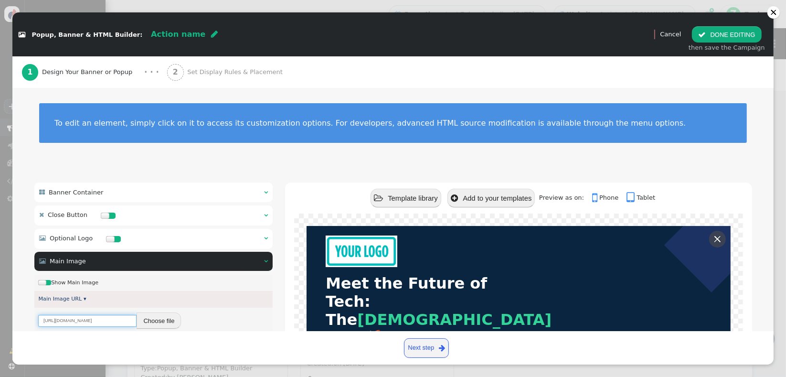
click at [60, 320] on input "[URL][DOMAIN_NAME]" at bounding box center [87, 321] width 98 height 12
click at [52, 306] on div "Main Image URL ▾" at bounding box center [153, 299] width 239 height 17
click at [145, 319] on button "Choose file" at bounding box center [159, 320] width 44 height 16
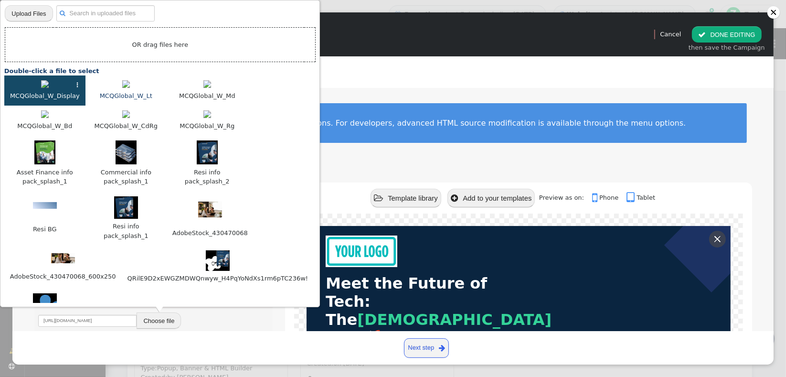
click at [132, 94] on span "MCQGlobal_W_Lt" at bounding box center [126, 96] width 54 height 11
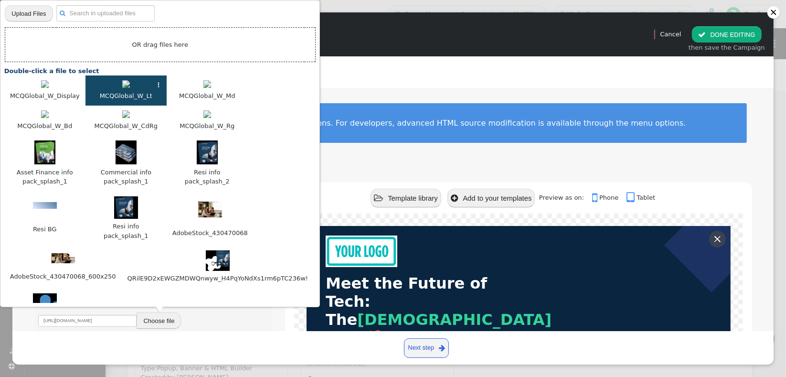
click at [132, 94] on span "MCQGlobal_W_Lt" at bounding box center [126, 96] width 54 height 11
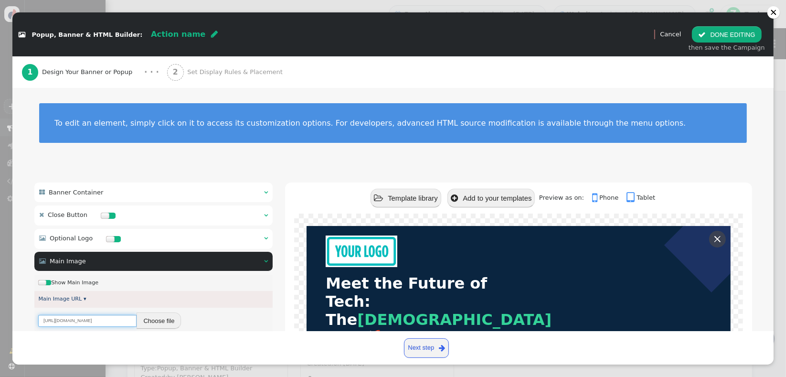
click at [108, 321] on input "[URL][DOMAIN_NAME]" at bounding box center [87, 321] width 98 height 12
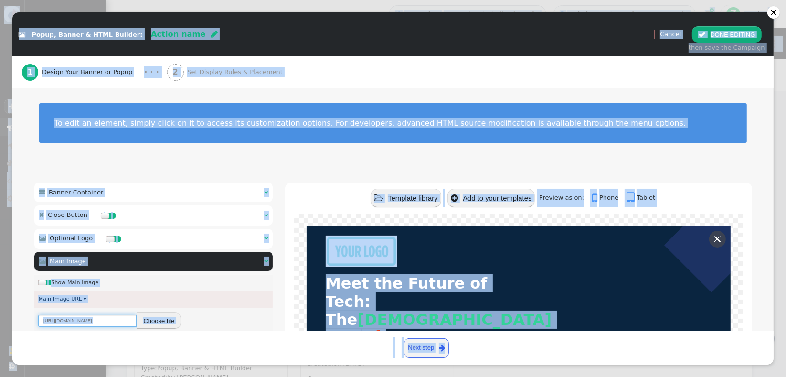
click at [108, 321] on input "[URL][DOMAIN_NAME]" at bounding box center [87, 321] width 98 height 12
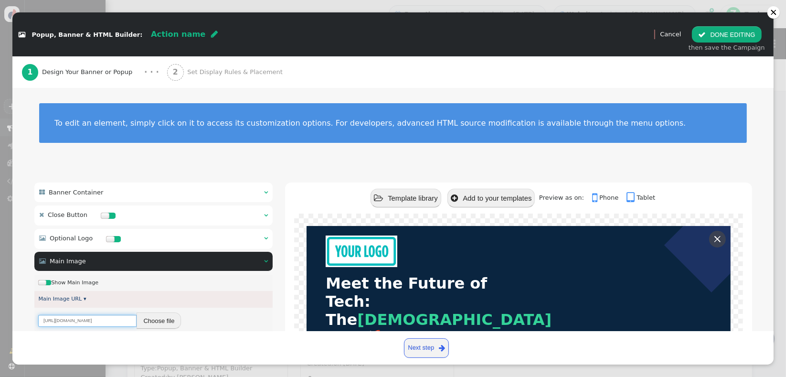
click at [108, 321] on input "[URL][DOMAIN_NAME]" at bounding box center [87, 321] width 98 height 12
click at [60, 322] on input "[URL][DOMAIN_NAME]" at bounding box center [87, 321] width 98 height 12
click at [154, 319] on button "Choose file" at bounding box center [159, 320] width 44 height 16
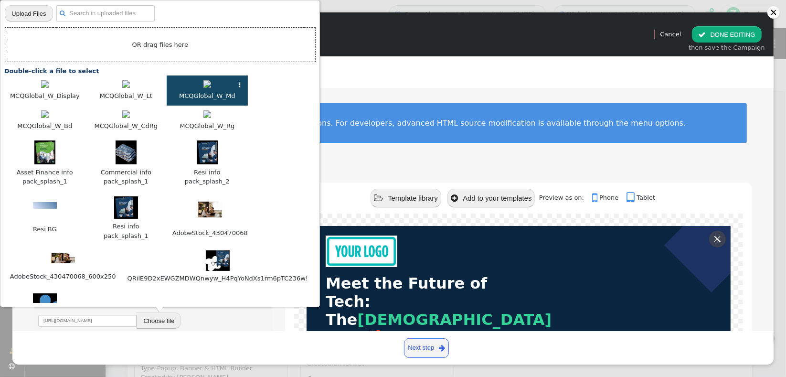
click at [207, 97] on span "MCQGlobal_W_Md" at bounding box center [207, 96] width 58 height 11
type input "[URL][DOMAIN_NAME]"
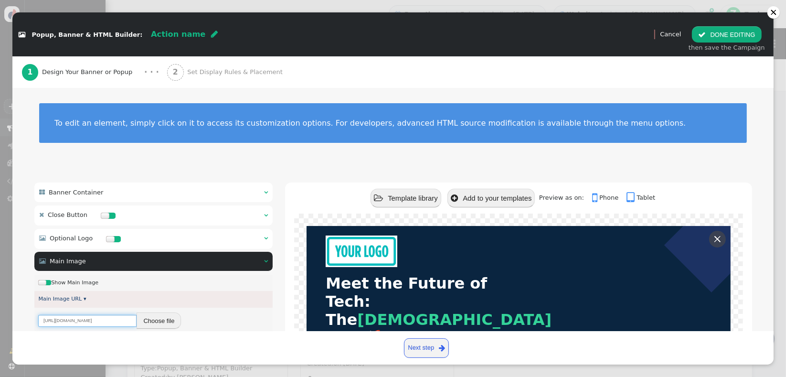
click at [112, 318] on input "[URL][DOMAIN_NAME]" at bounding box center [87, 321] width 98 height 12
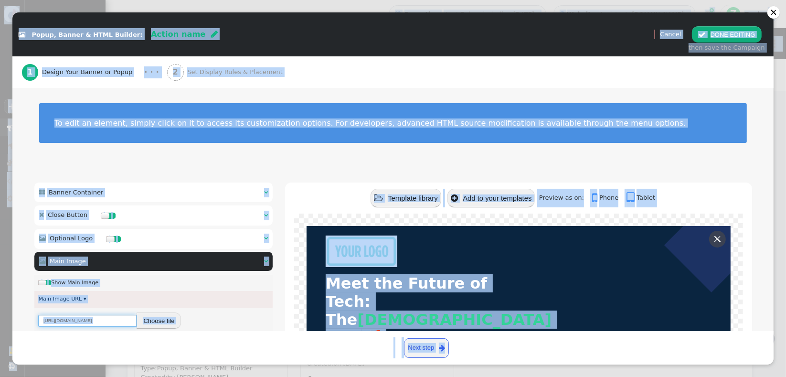
click at [112, 318] on input "[URL][DOMAIN_NAME]" at bounding box center [87, 321] width 98 height 12
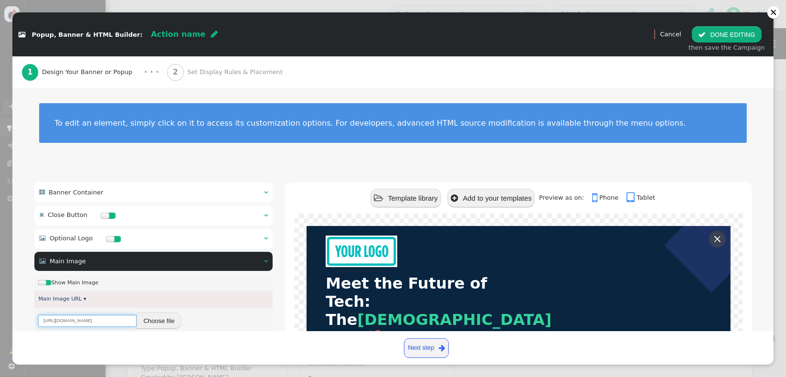
click at [112, 318] on input "[URL][DOMAIN_NAME]" at bounding box center [87, 321] width 98 height 12
click at [669, 78] on div "1 Design Your Banner or Popup · · · 2 Set Display Rules & Placement" at bounding box center [393, 72] width 742 height 32
click at [772, 14] on div at bounding box center [773, 12] width 7 height 7
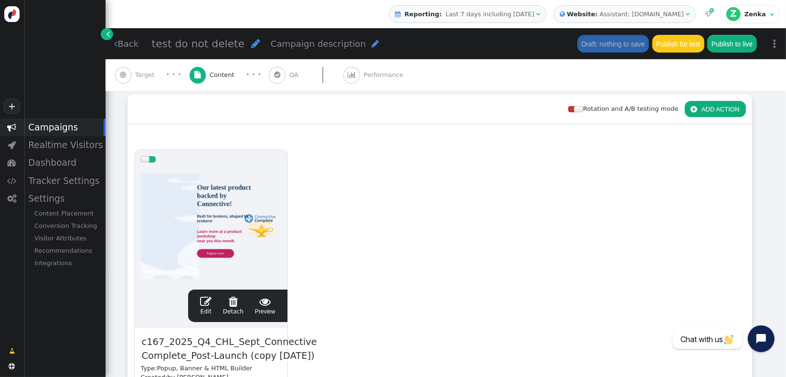
click at [387, 298] on div "drag this  Edit  Detach  Preview c167_2025_Q4_CHL_Sept_Connective Complete_P…" at bounding box center [439, 304] width 623 height 323
